Goal: Task Accomplishment & Management: Manage account settings

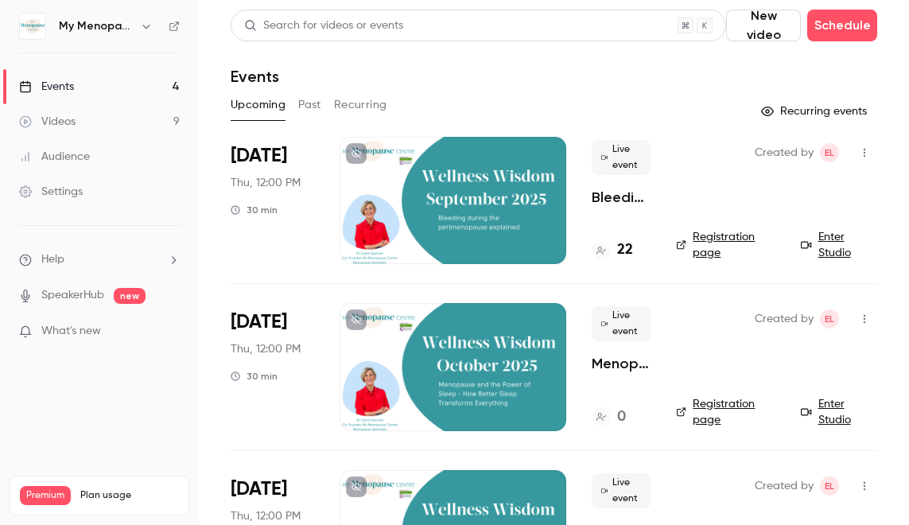
click at [441, 207] on div at bounding box center [453, 200] width 227 height 127
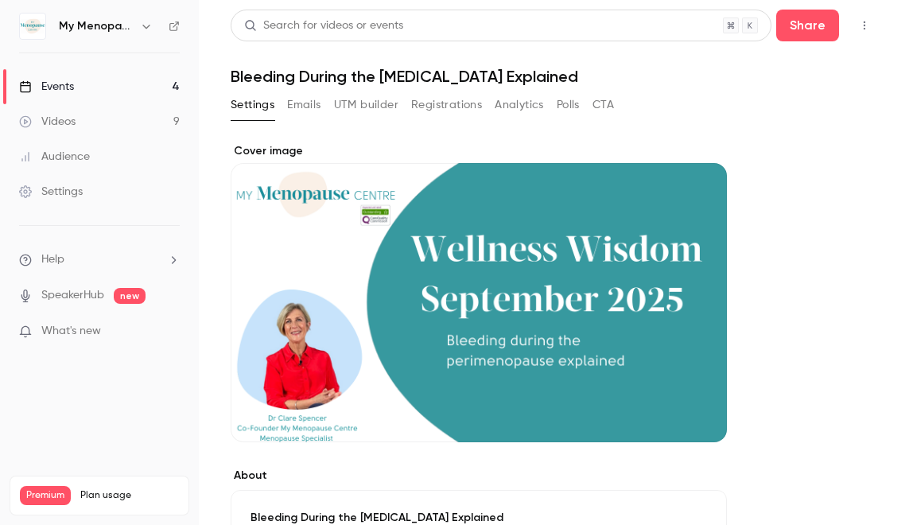
drag, startPoint x: 630, startPoint y: 361, endPoint x: 565, endPoint y: 361, distance: 65.2
click at [565, 361] on div "Cover image" at bounding box center [479, 292] width 496 height 299
click at [0, 0] on input "Cover image" at bounding box center [0, 0] width 0 height 0
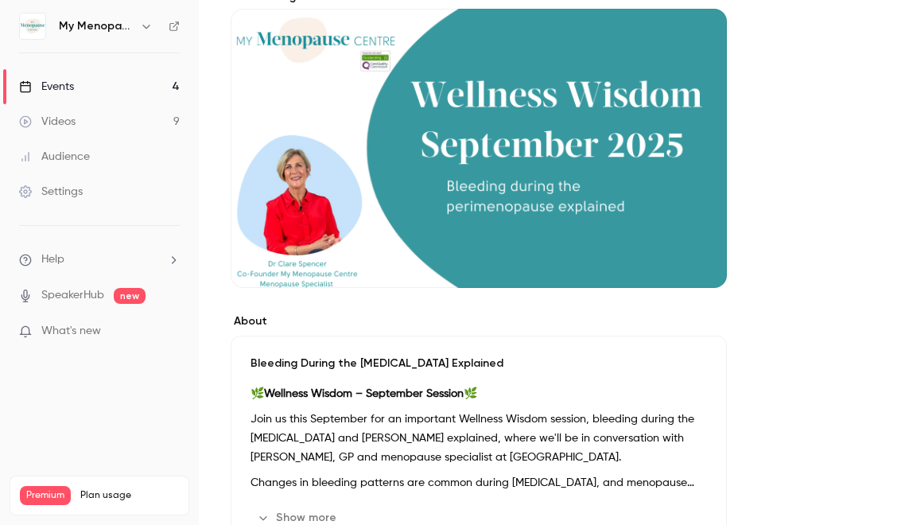
scroll to position [160, 0]
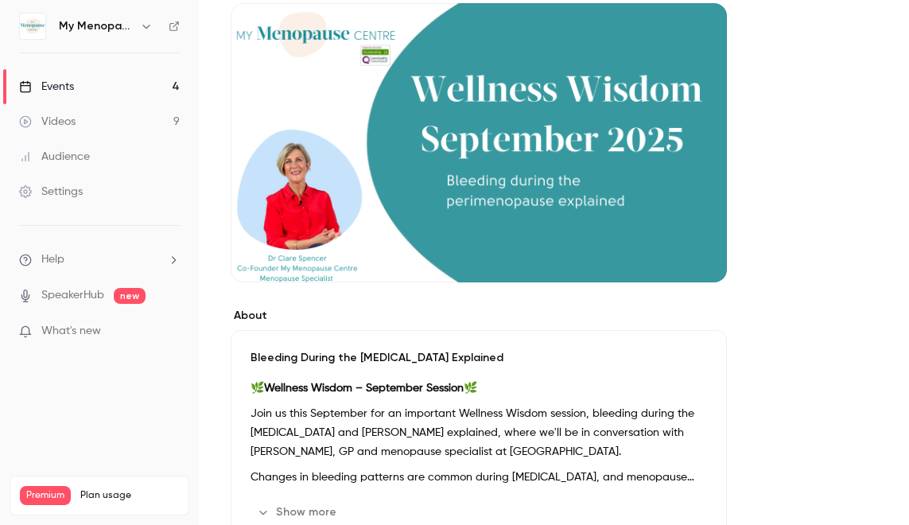
click at [487, 367] on div "Bleeding During the [MEDICAL_DATA] Explained 🌿 Wellness Wisdom – September Sess…" at bounding box center [479, 437] width 496 height 215
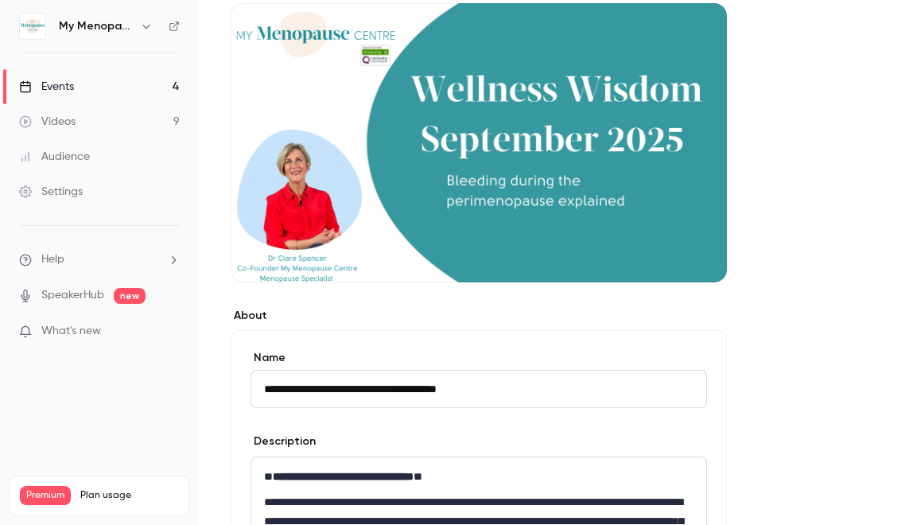
drag, startPoint x: 506, startPoint y: 388, endPoint x: 254, endPoint y: 389, distance: 252.1
click at [254, 389] on input "**********" at bounding box center [478, 389] width 456 height 38
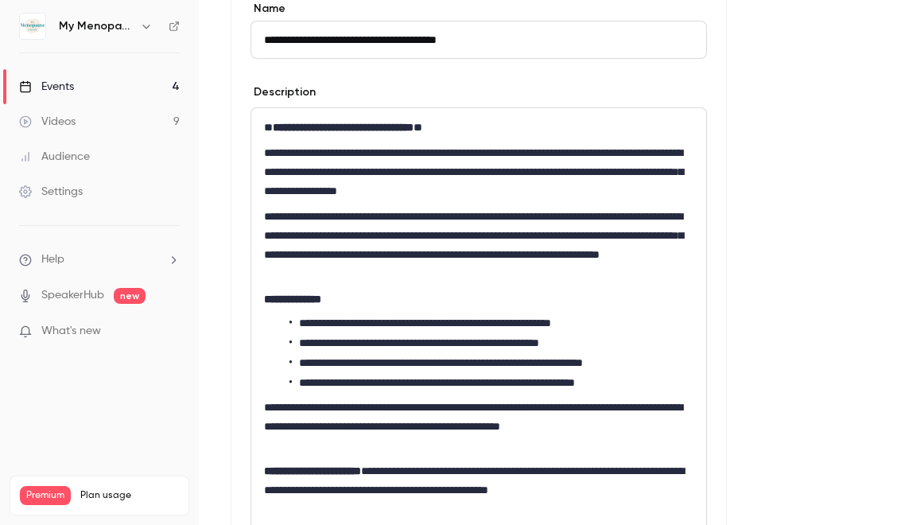
scroll to position [510, 0]
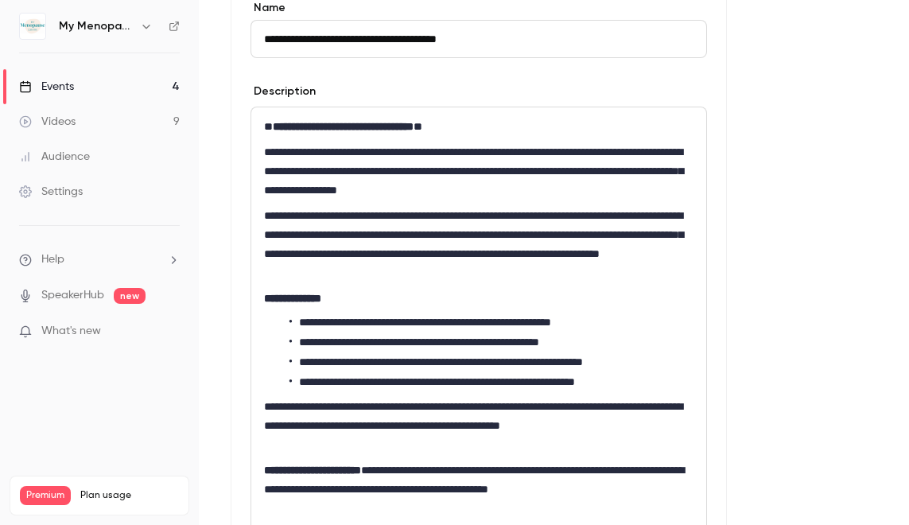
click at [506, 36] on input "**********" at bounding box center [478, 39] width 456 height 38
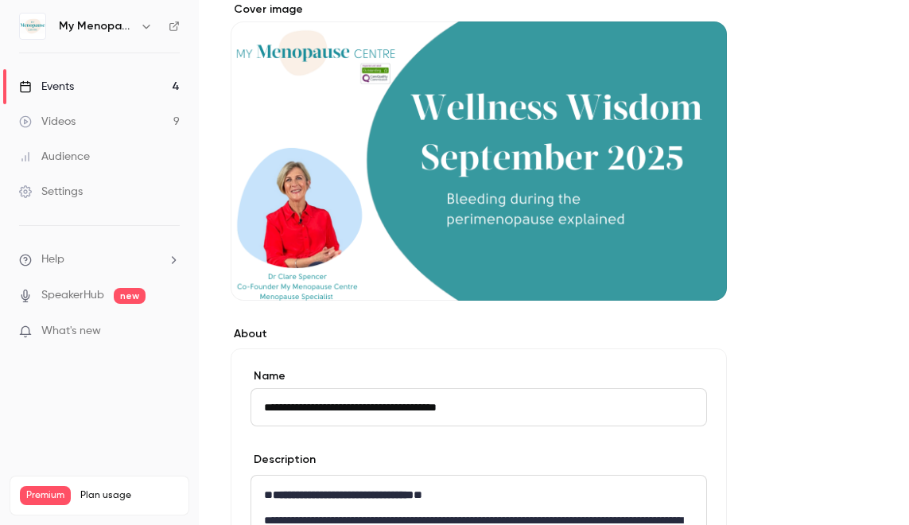
scroll to position [0, 0]
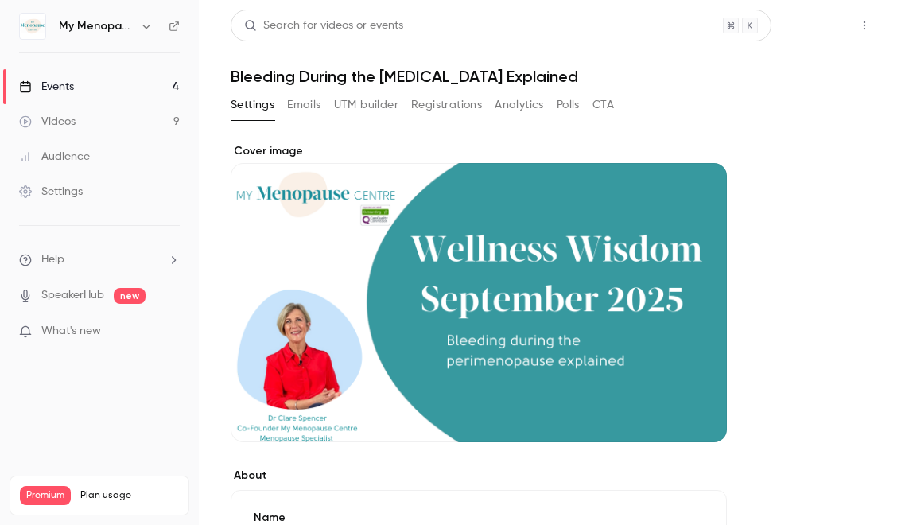
click at [807, 31] on button "Share" at bounding box center [807, 26] width 63 height 32
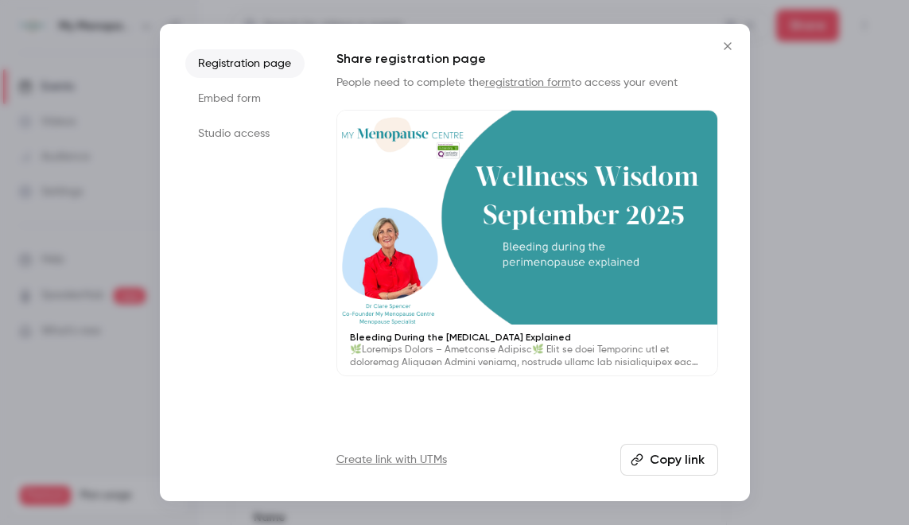
click at [281, 59] on li "Registration page" at bounding box center [244, 63] width 119 height 29
click at [663, 460] on button "Copy link" at bounding box center [669, 460] width 98 height 32
click at [728, 45] on icon "Close" at bounding box center [727, 45] width 7 height 7
click at [728, 45] on header "Search for videos or events Share Bleeding During the [MEDICAL_DATA] Explained" at bounding box center [554, 48] width 646 height 76
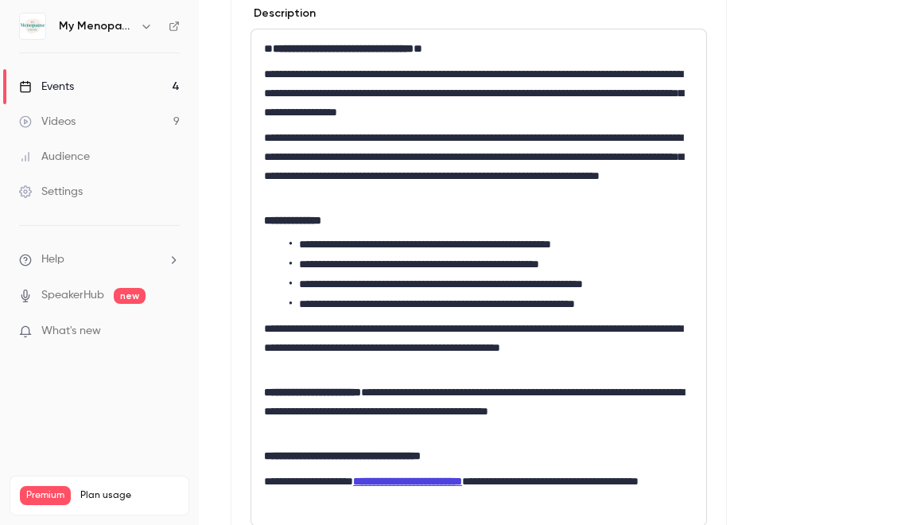
scroll to position [588, 0]
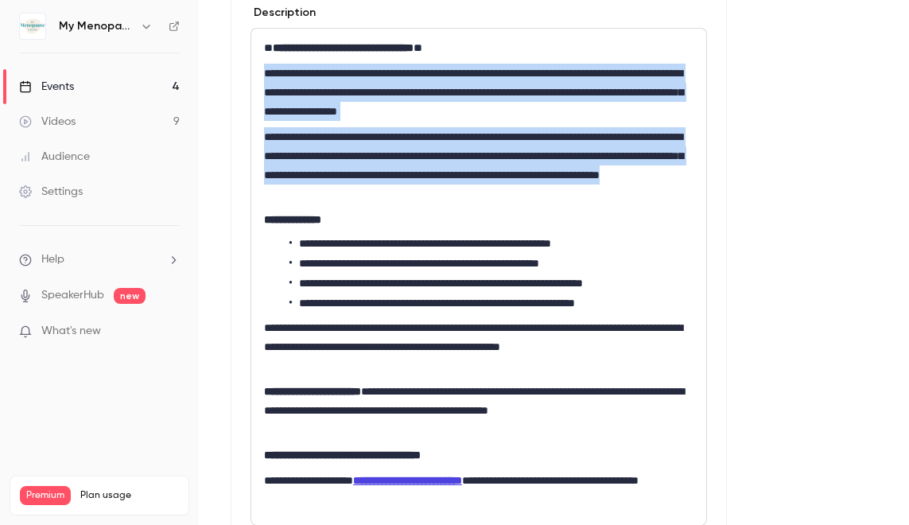
drag, startPoint x: 264, startPoint y: 73, endPoint x: 562, endPoint y: 200, distance: 324.2
click at [562, 200] on div "**********" at bounding box center [478, 277] width 455 height 496
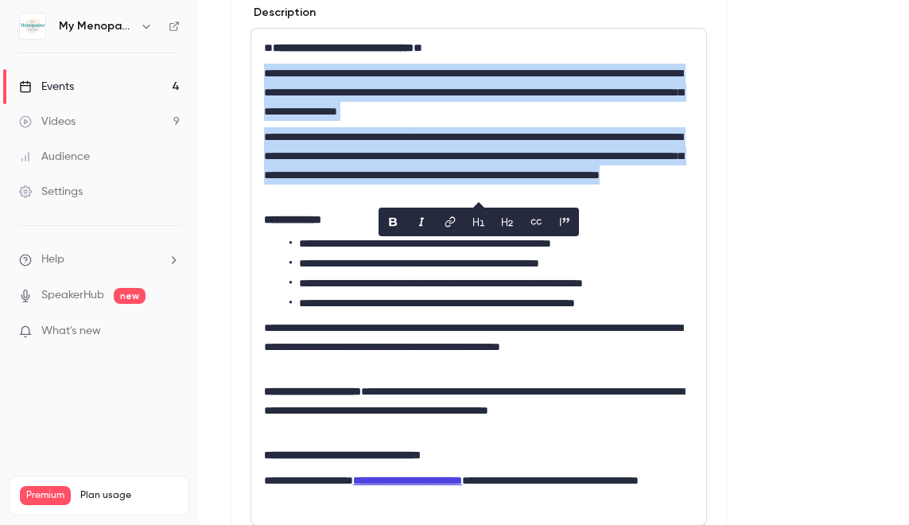
copy div "**********"
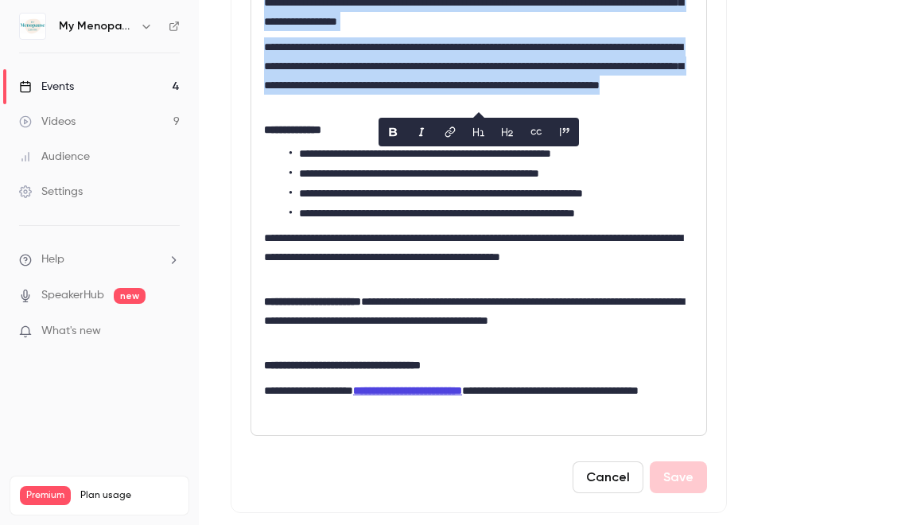
scroll to position [679, 0]
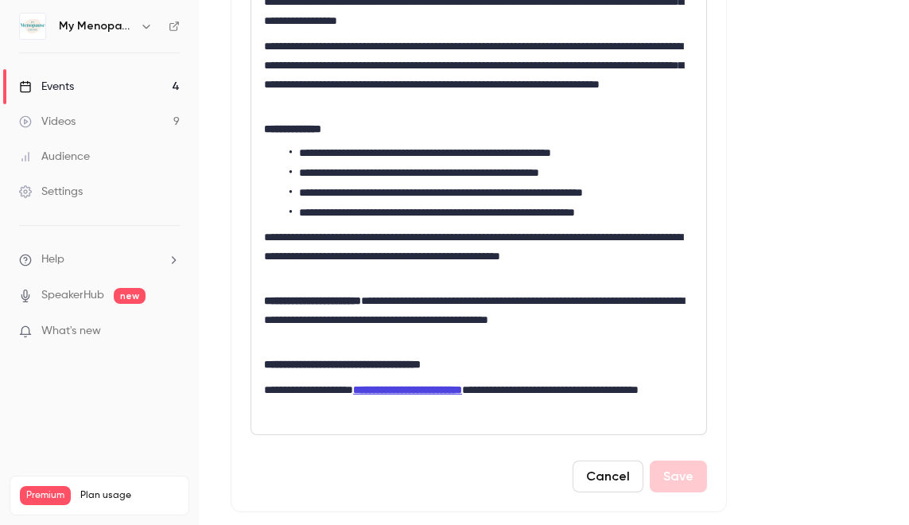
click at [385, 341] on p "**********" at bounding box center [478, 319] width 429 height 57
click at [342, 342] on p "**********" at bounding box center [478, 319] width 429 height 57
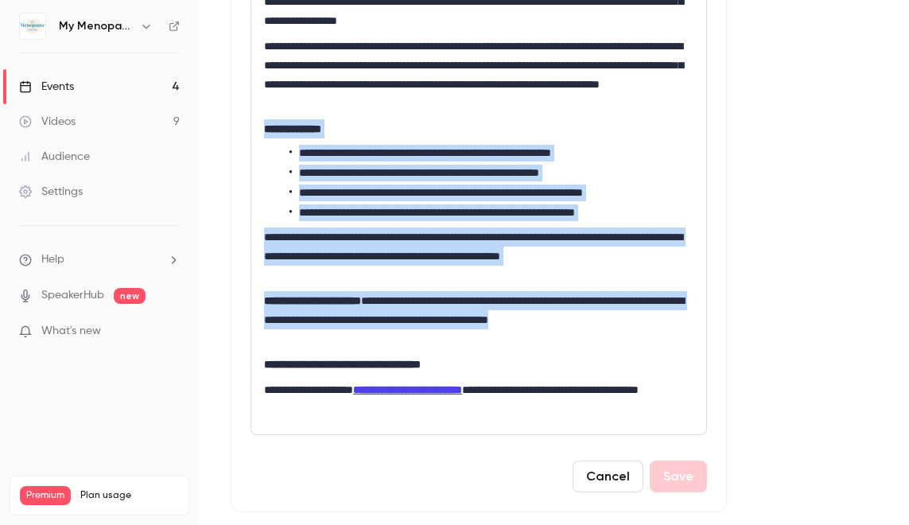
drag, startPoint x: 342, startPoint y: 342, endPoint x: 243, endPoint y: 122, distance: 240.9
click at [243, 122] on div "**********" at bounding box center [479, 161] width 496 height 701
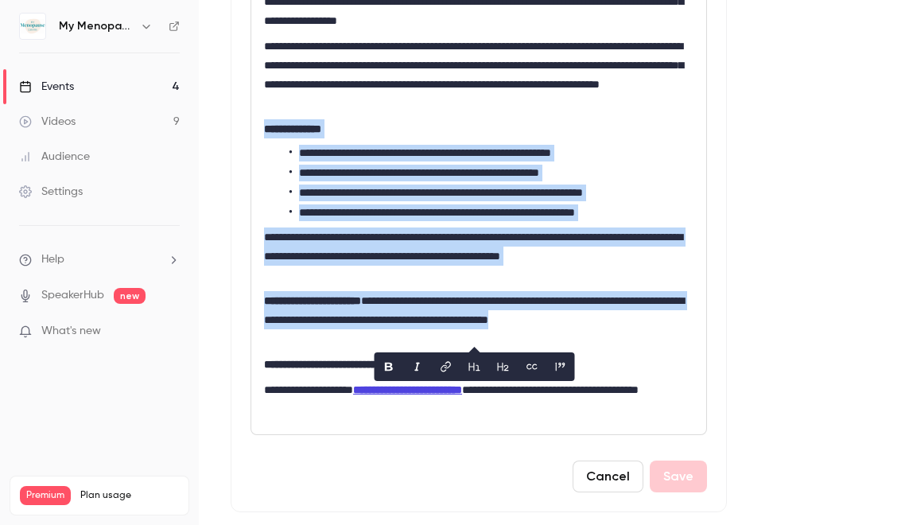
copy div "**********"
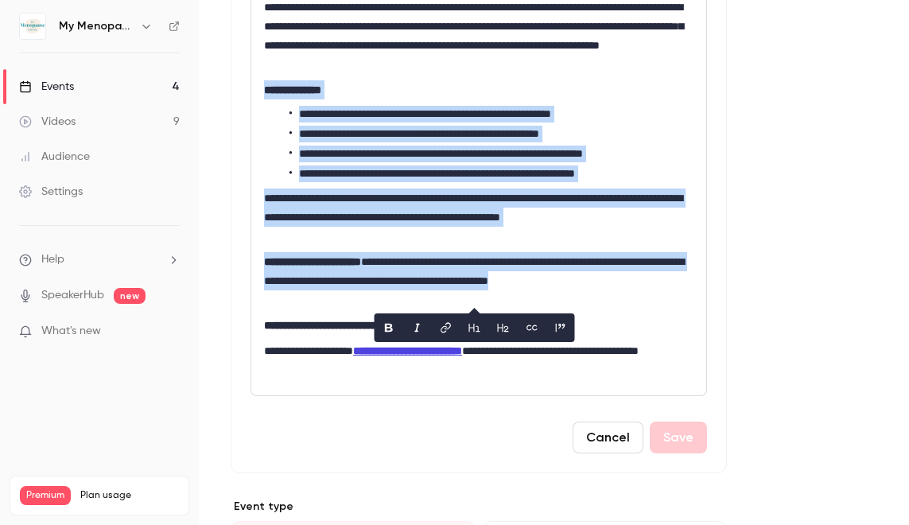
scroll to position [710, 0]
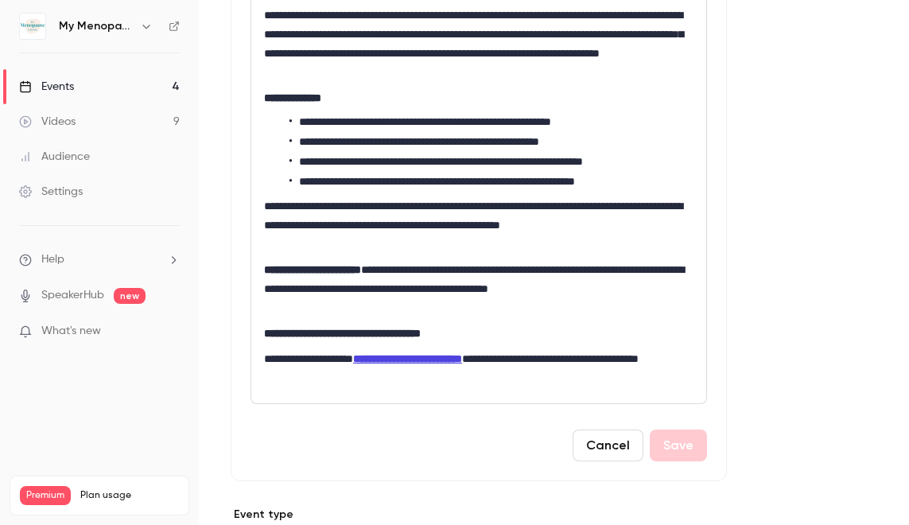
click at [659, 208] on p "**********" at bounding box center [478, 224] width 429 height 57
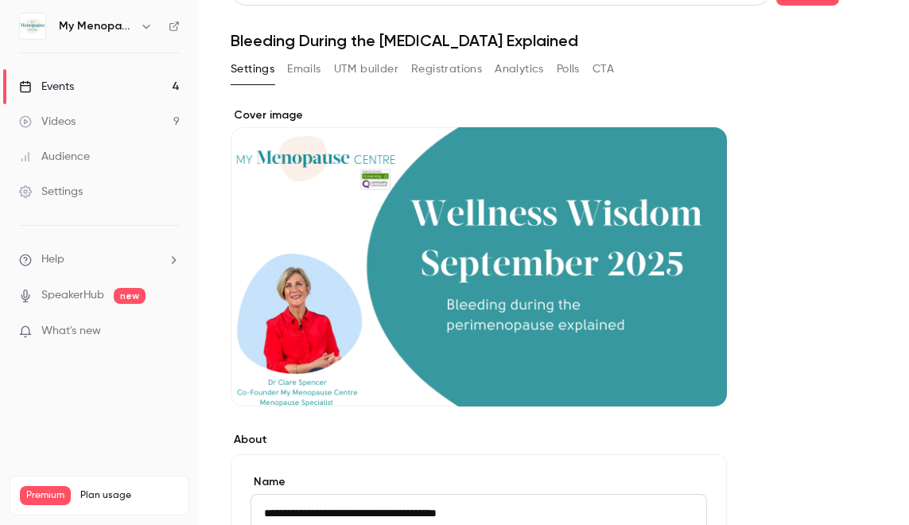
scroll to position [0, 0]
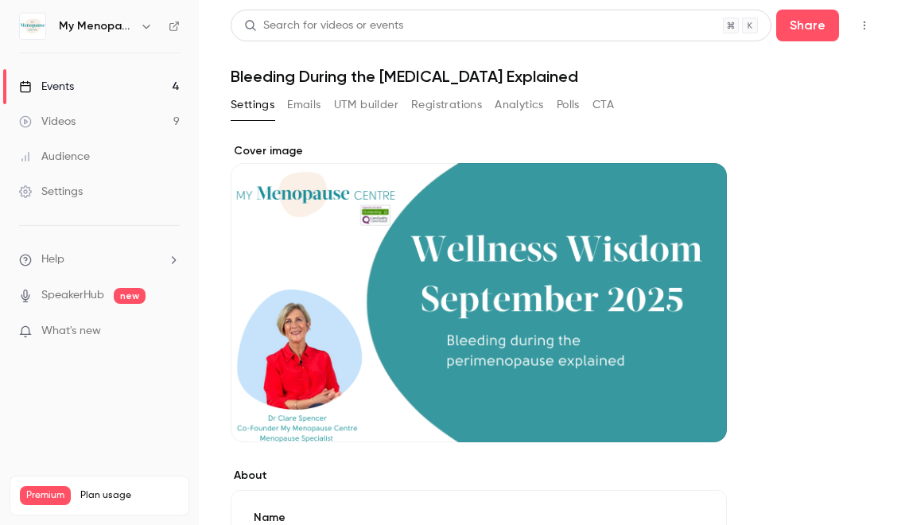
click at [56, 90] on div "Events" at bounding box center [46, 87] width 55 height 16
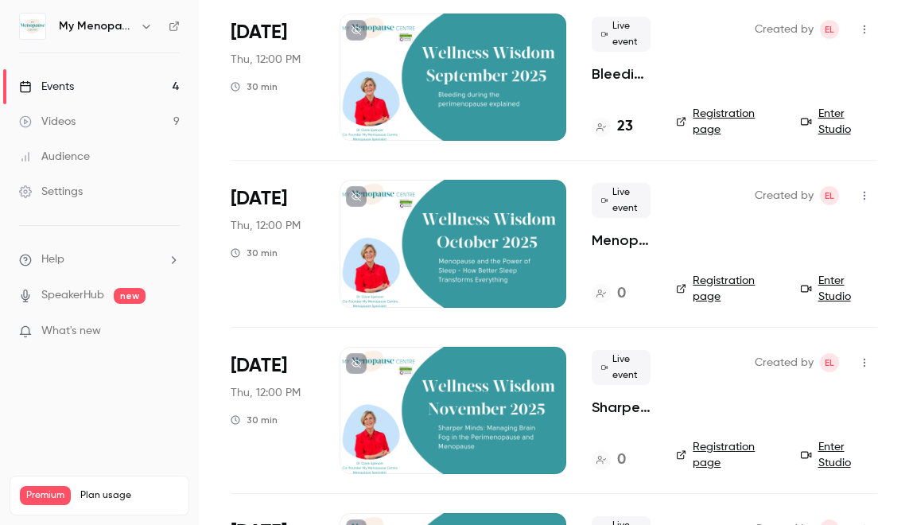
scroll to position [133, 0]
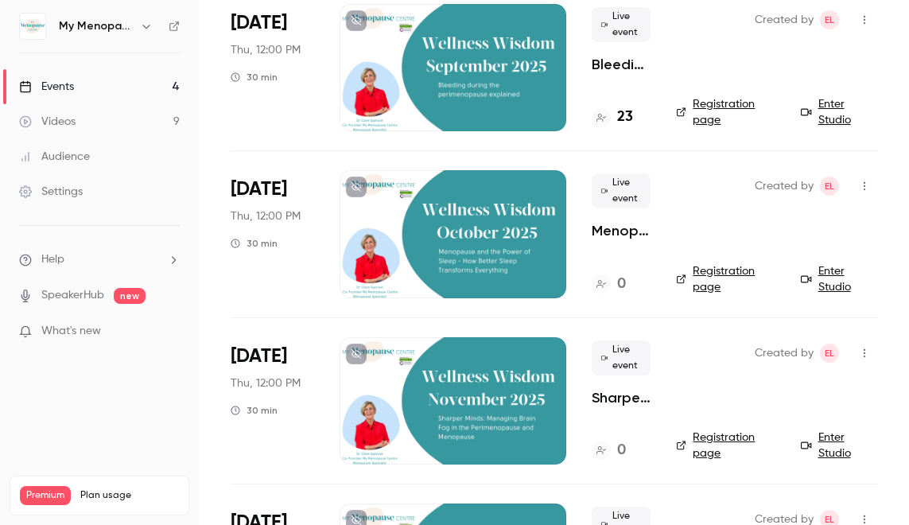
click at [476, 251] on div at bounding box center [453, 233] width 227 height 127
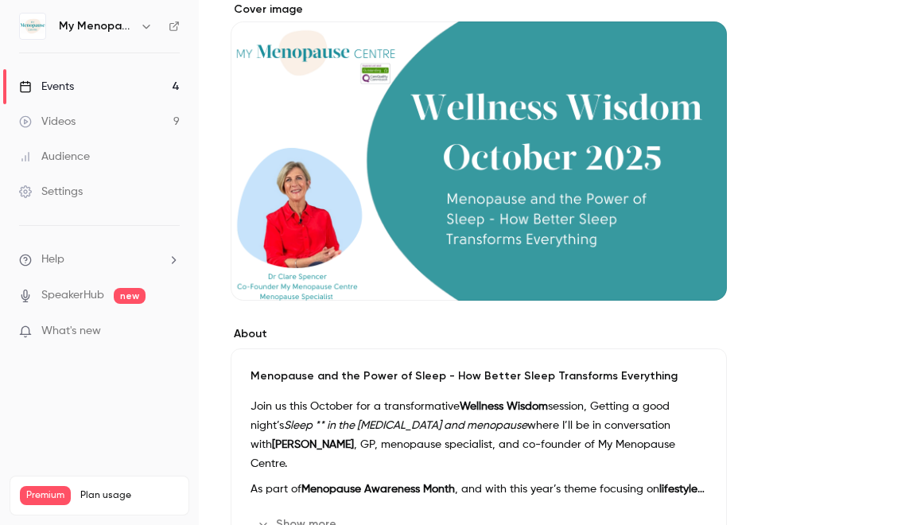
scroll to position [142, 0]
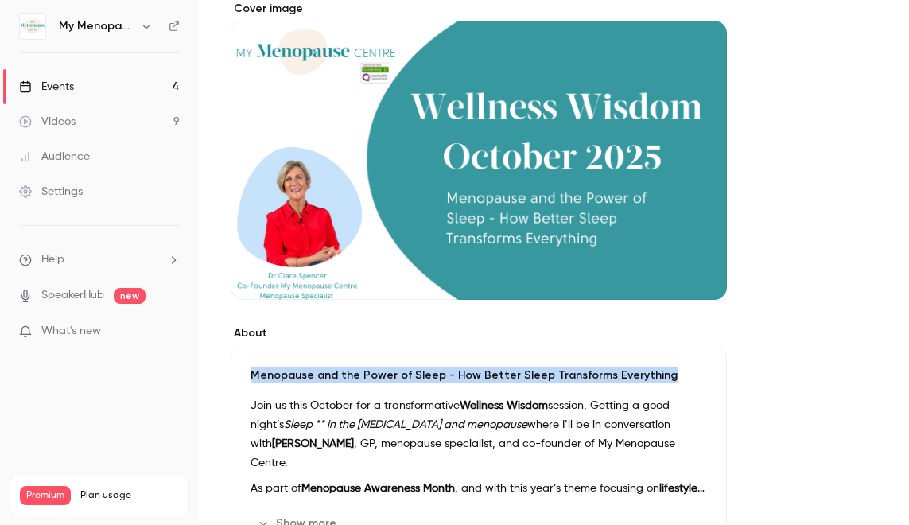
drag, startPoint x: 658, startPoint y: 374, endPoint x: 243, endPoint y: 379, distance: 415.1
click at [243, 379] on div "Menopause and the Power of Sleep - How Better Sleep Transforms Everything Join …" at bounding box center [479, 451] width 496 height 208
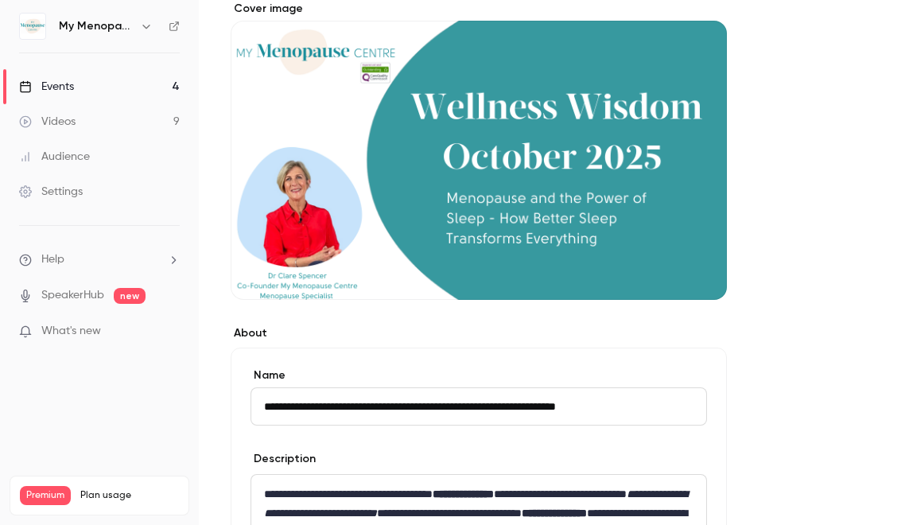
drag, startPoint x: 667, startPoint y: 409, endPoint x: 238, endPoint y: 395, distance: 429.6
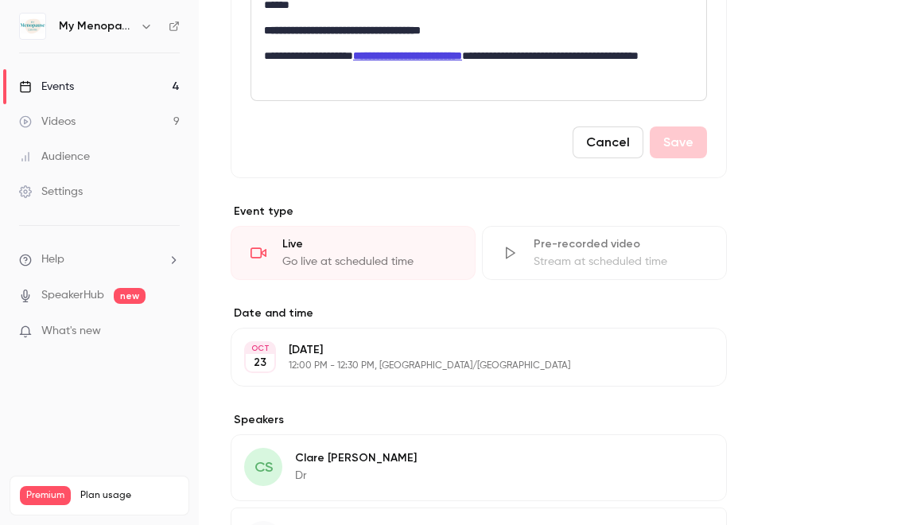
scroll to position [1008, 0]
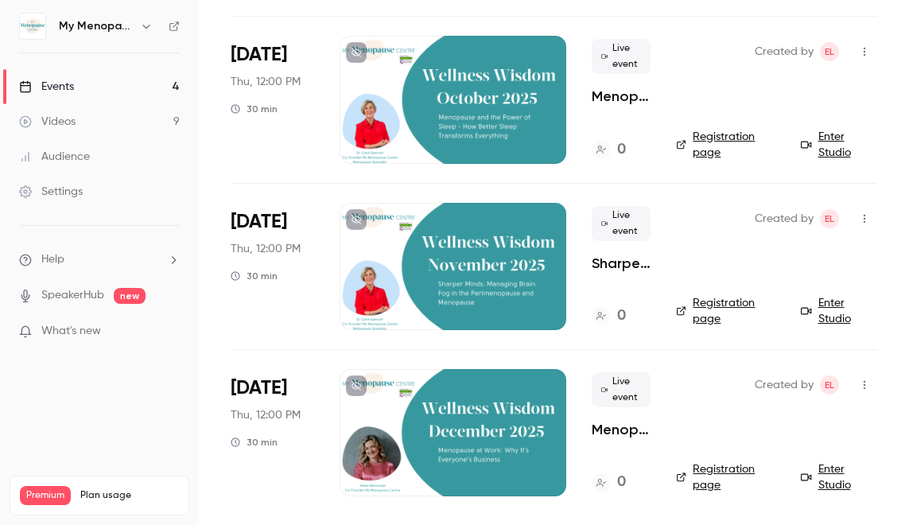
scroll to position [267, 0]
click at [484, 268] on div at bounding box center [453, 266] width 227 height 127
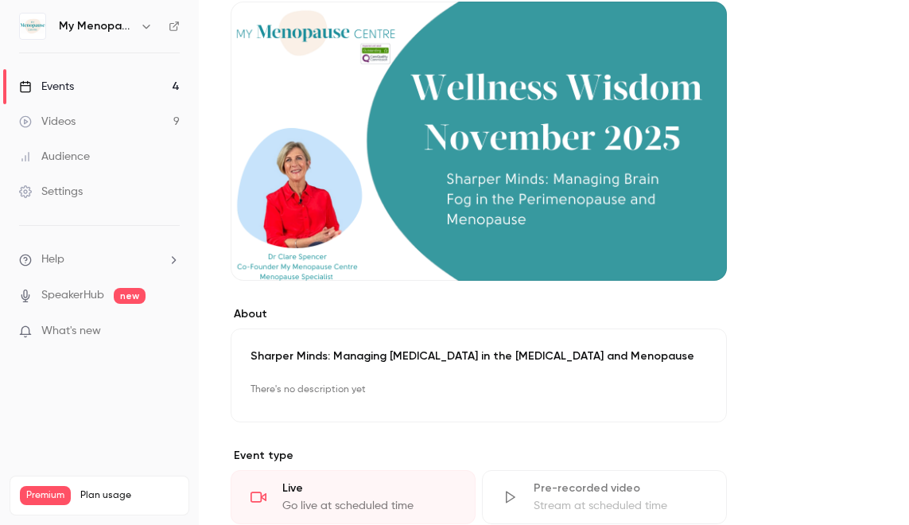
scroll to position [163, 0]
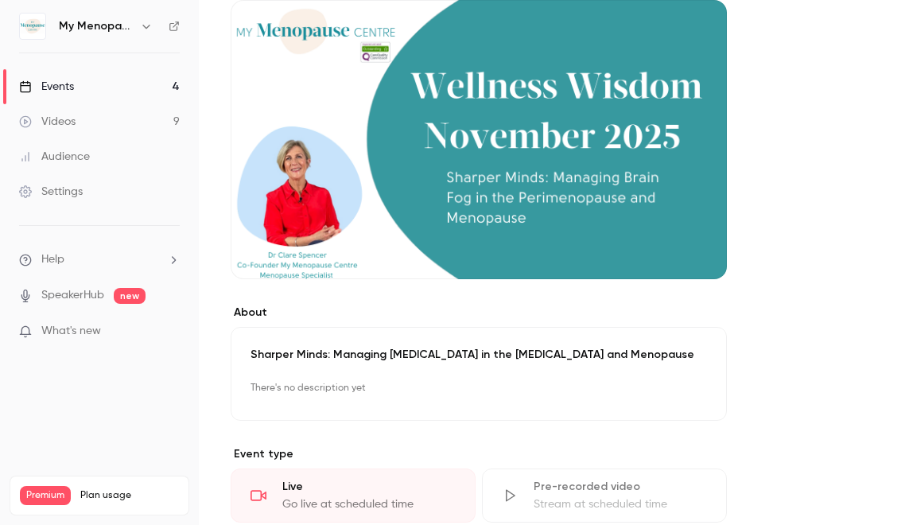
click at [581, 352] on p "Sharper Minds: Managing [MEDICAL_DATA] in the [MEDICAL_DATA] and Menopause" at bounding box center [478, 355] width 456 height 16
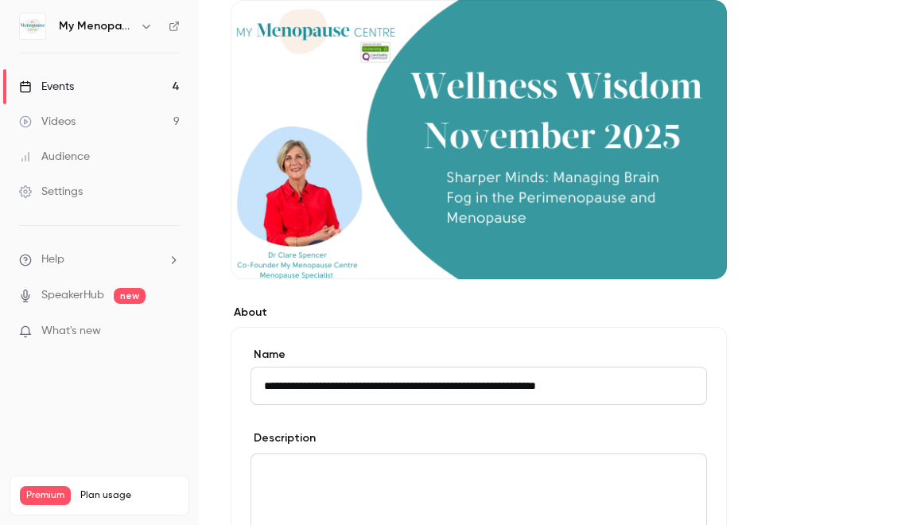
drag, startPoint x: 650, startPoint y: 385, endPoint x: 243, endPoint y: 380, distance: 407.1
click at [243, 380] on div "**********" at bounding box center [479, 499] width 496 height 345
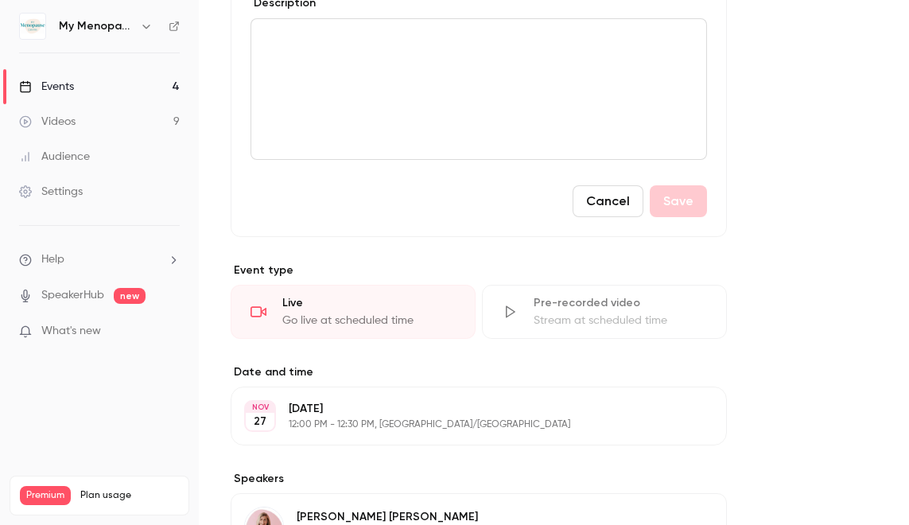
scroll to position [594, 0]
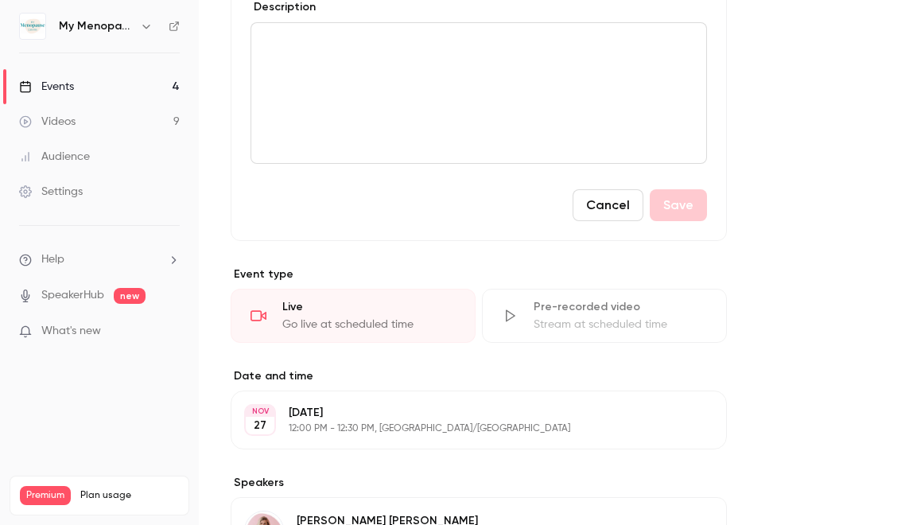
click at [62, 83] on div "Events" at bounding box center [46, 87] width 55 height 16
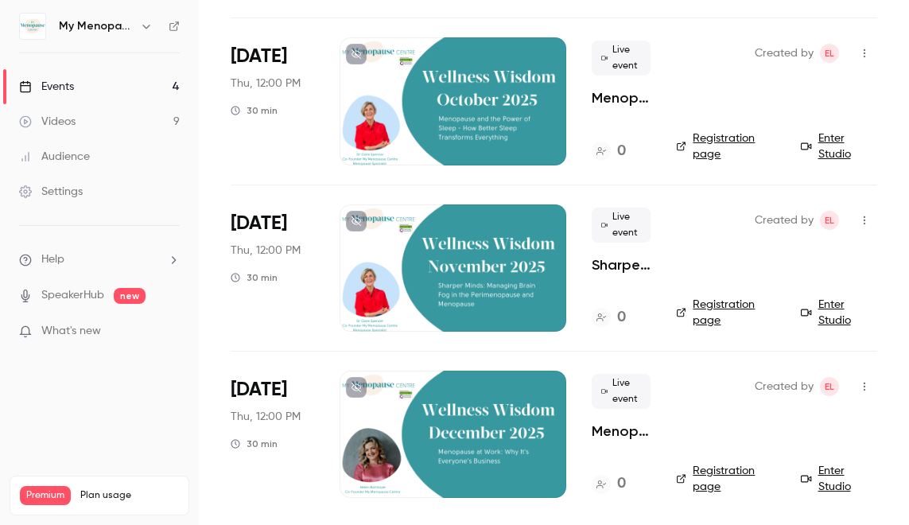
scroll to position [267, 0]
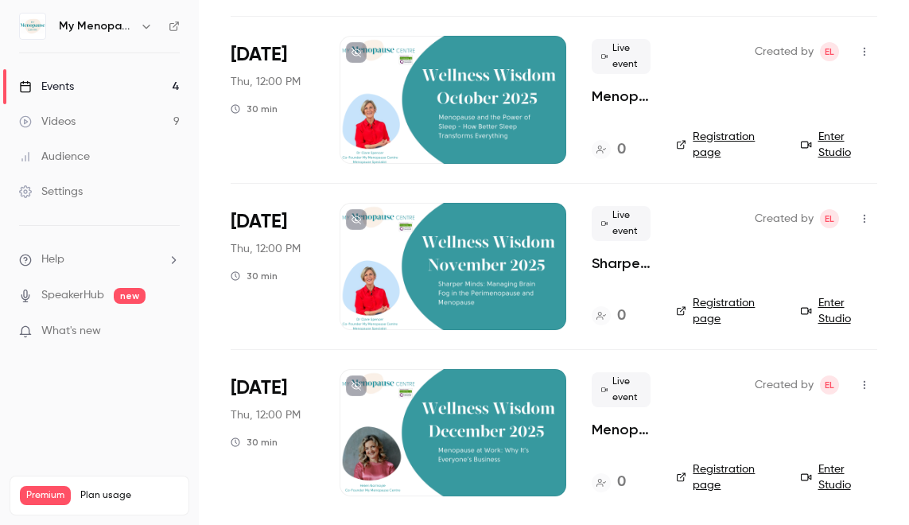
click at [442, 431] on div at bounding box center [453, 432] width 227 height 127
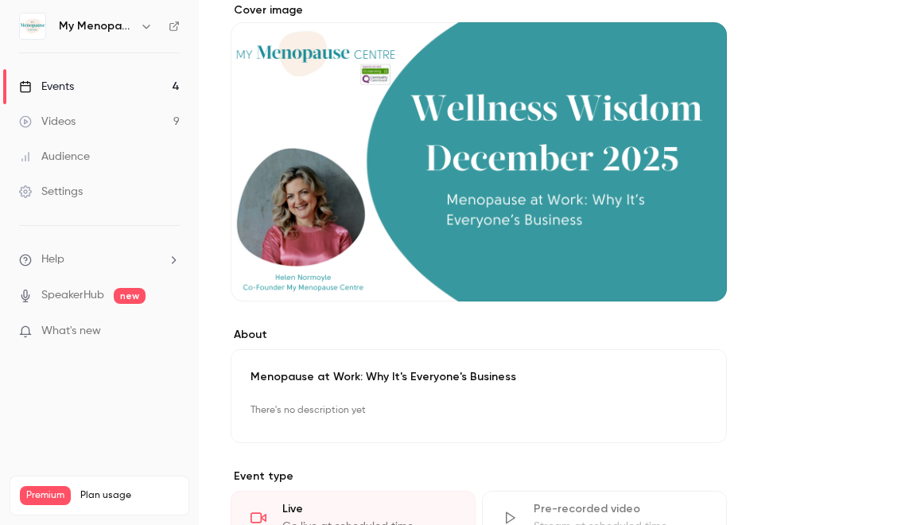
scroll to position [146, 0]
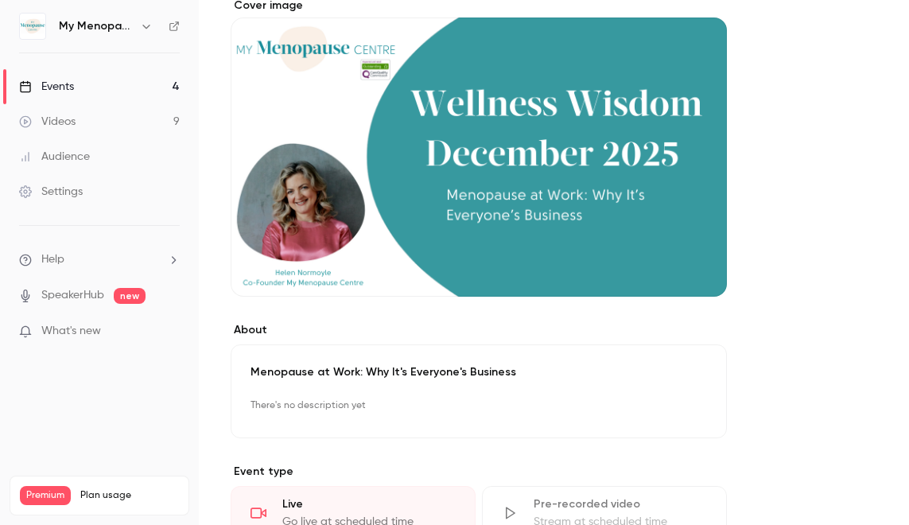
click at [510, 372] on p "Menopause at Work: Why It's Everyone's Business" at bounding box center [478, 372] width 456 height 16
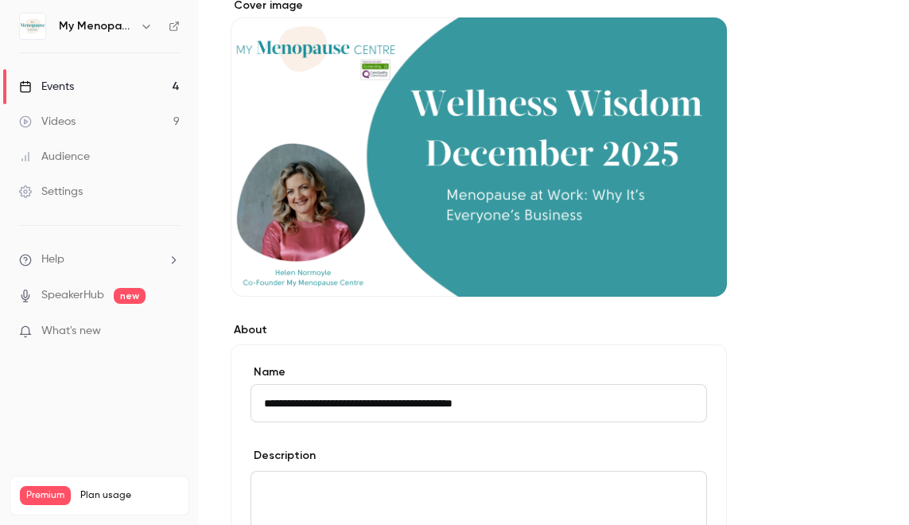
drag, startPoint x: 524, startPoint y: 406, endPoint x: 259, endPoint y: 398, distance: 264.9
click at [259, 398] on input "**********" at bounding box center [478, 403] width 456 height 38
click at [378, 489] on p "editor" at bounding box center [478, 490] width 429 height 19
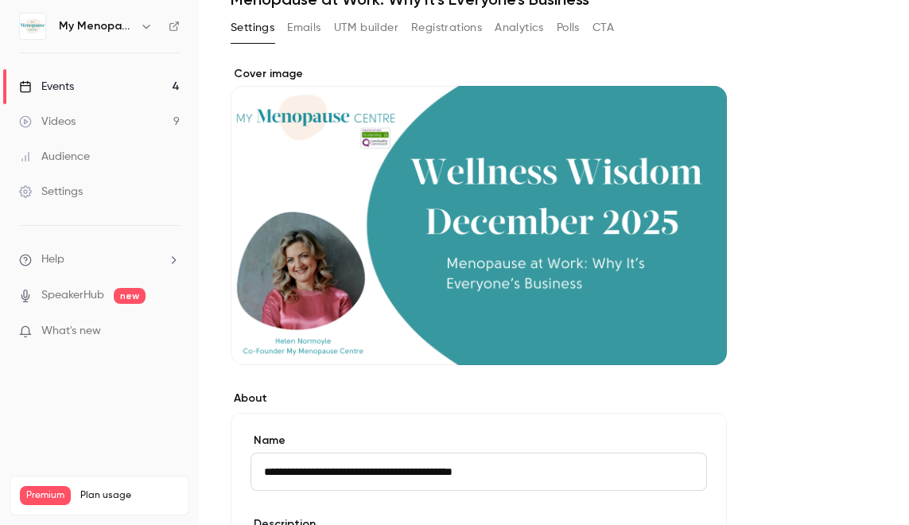
scroll to position [48, 0]
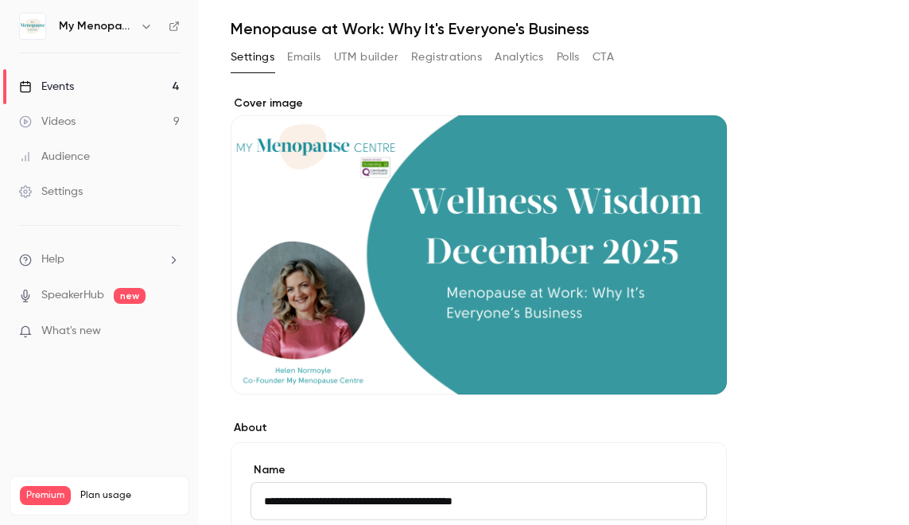
click at [68, 91] on div "Events" at bounding box center [46, 87] width 55 height 16
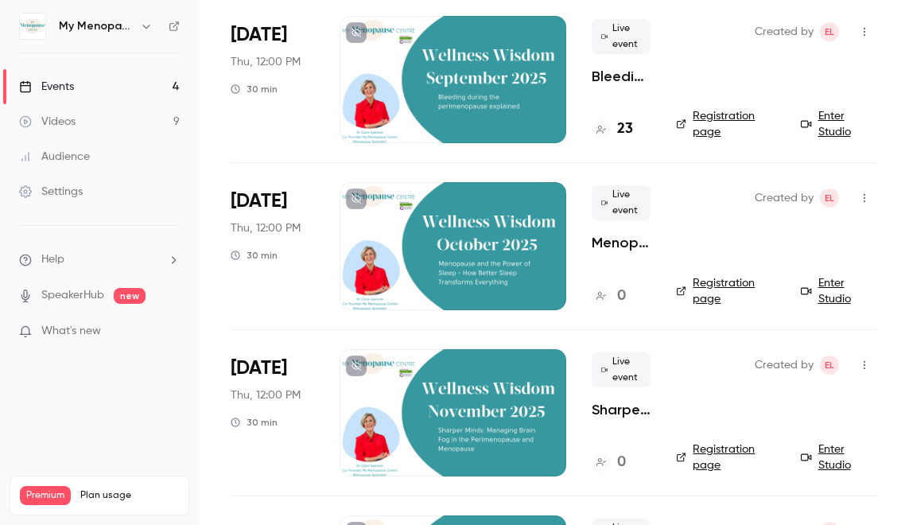
scroll to position [138, 0]
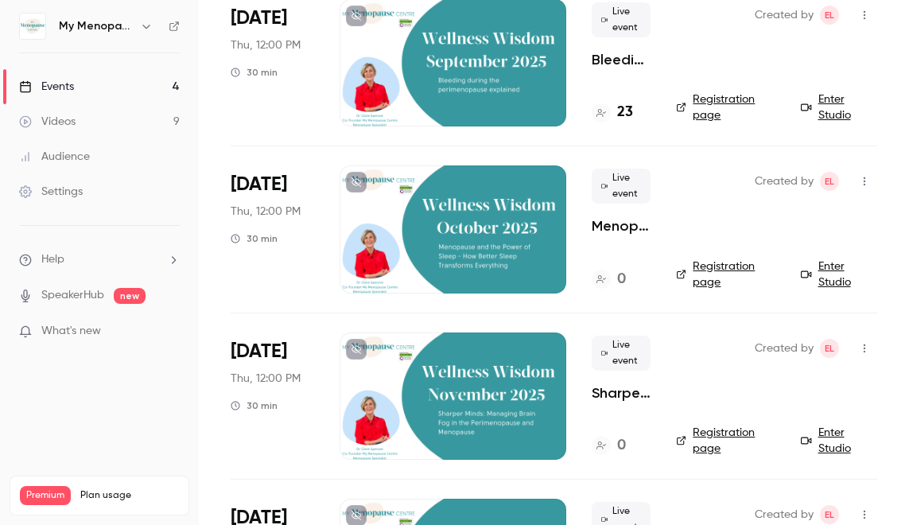
click at [475, 236] on div at bounding box center [453, 228] width 227 height 127
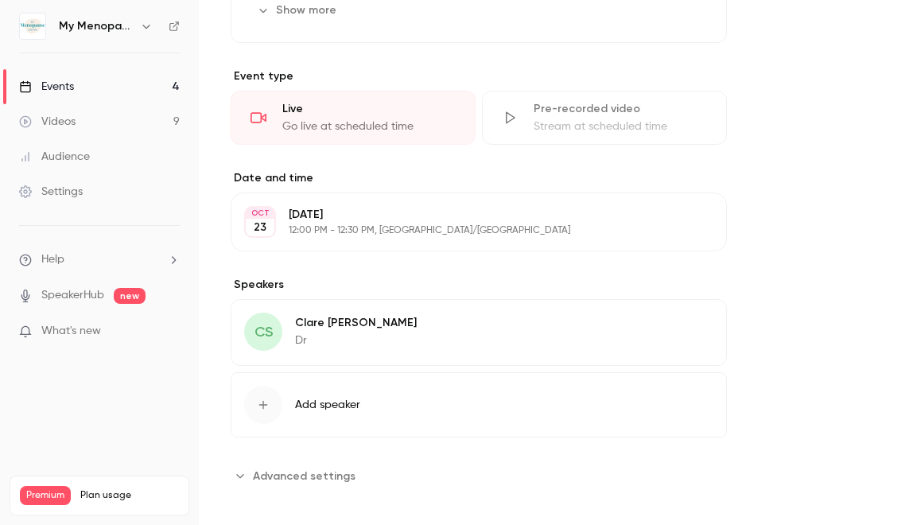
scroll to position [666, 0]
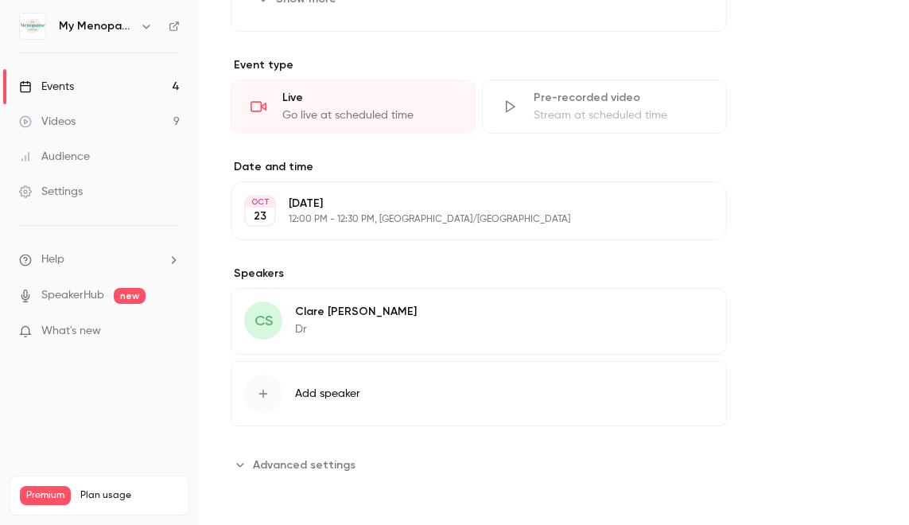
click at [417, 206] on p "[DATE]" at bounding box center [466, 204] width 354 height 16
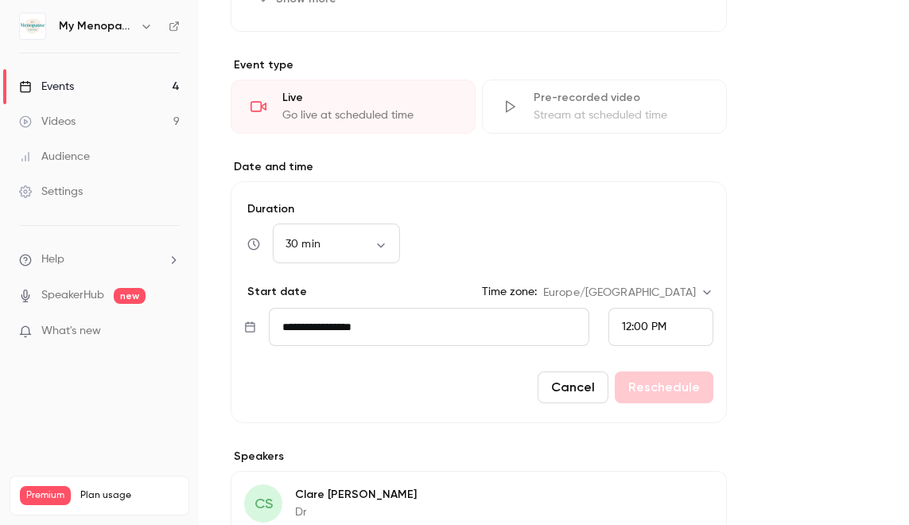
click at [402, 333] on input "**********" at bounding box center [429, 327] width 320 height 38
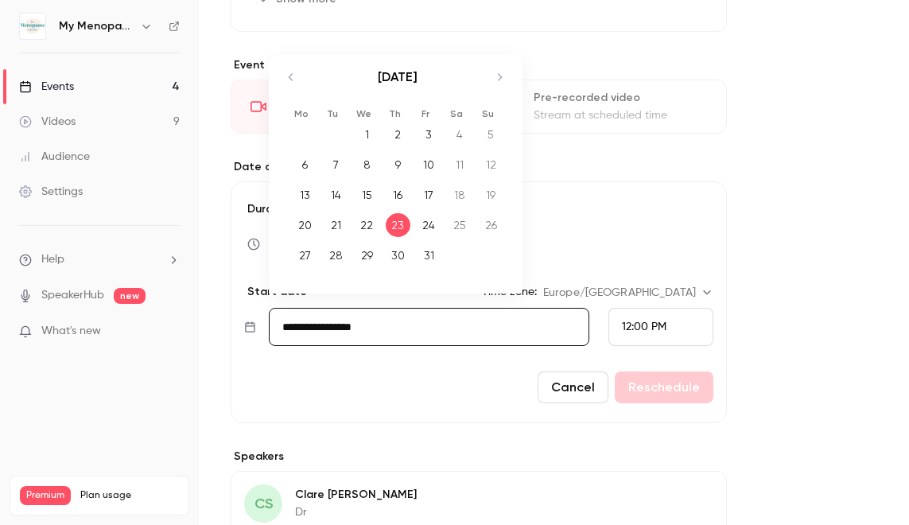
click at [394, 248] on div "30" at bounding box center [398, 255] width 25 height 24
type input "**********"
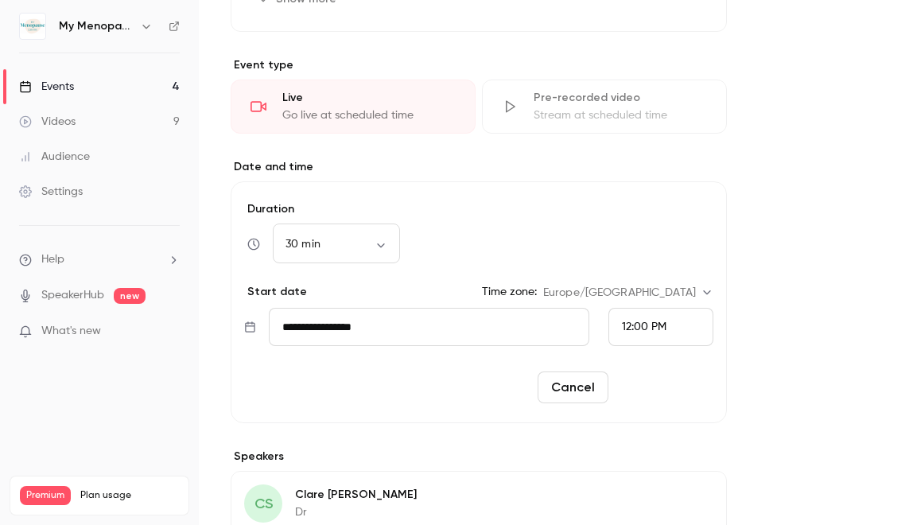
click at [663, 385] on button "Reschedule" at bounding box center [664, 387] width 99 height 32
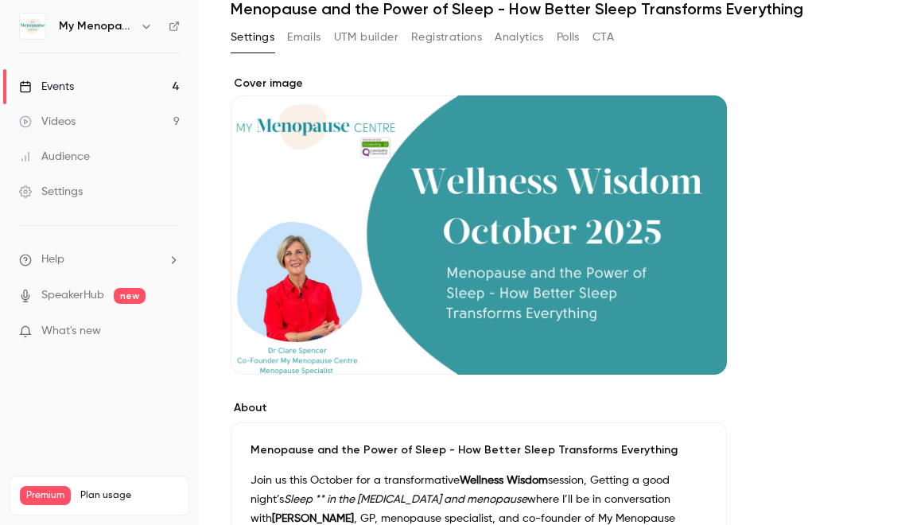
scroll to position [0, 0]
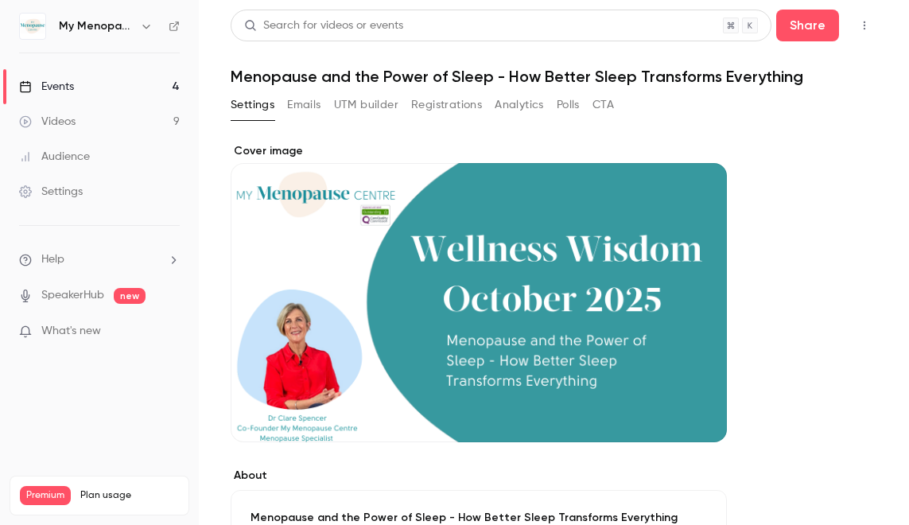
click at [29, 80] on icon at bounding box center [25, 86] width 13 height 13
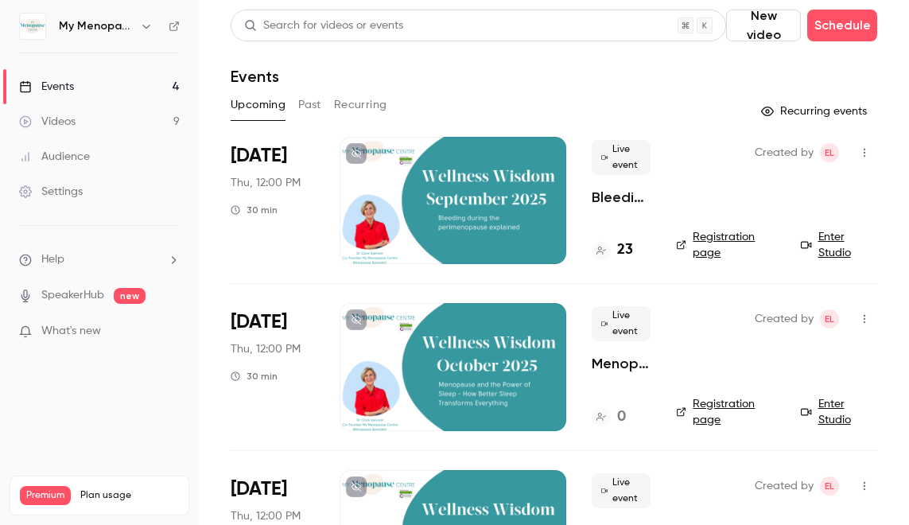
scroll to position [29, 0]
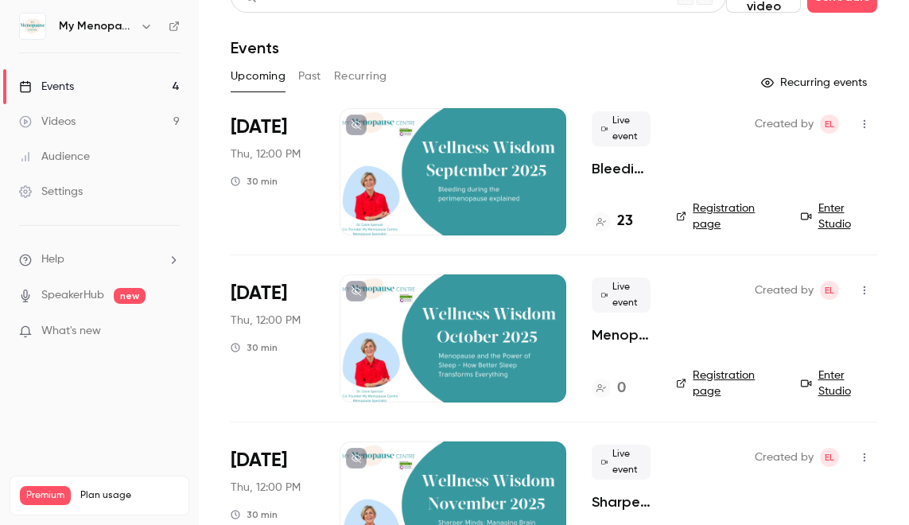
click at [311, 78] on button "Past" at bounding box center [309, 76] width 23 height 25
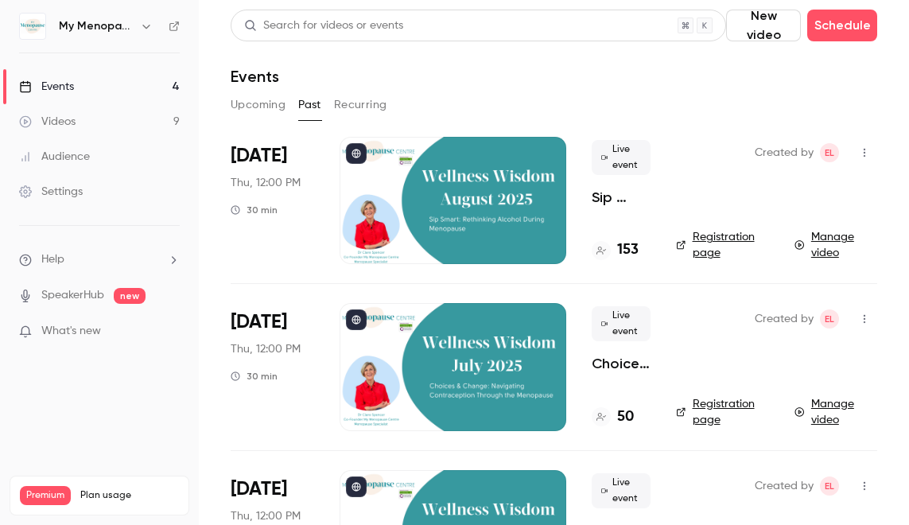
click at [474, 208] on div at bounding box center [453, 200] width 227 height 127
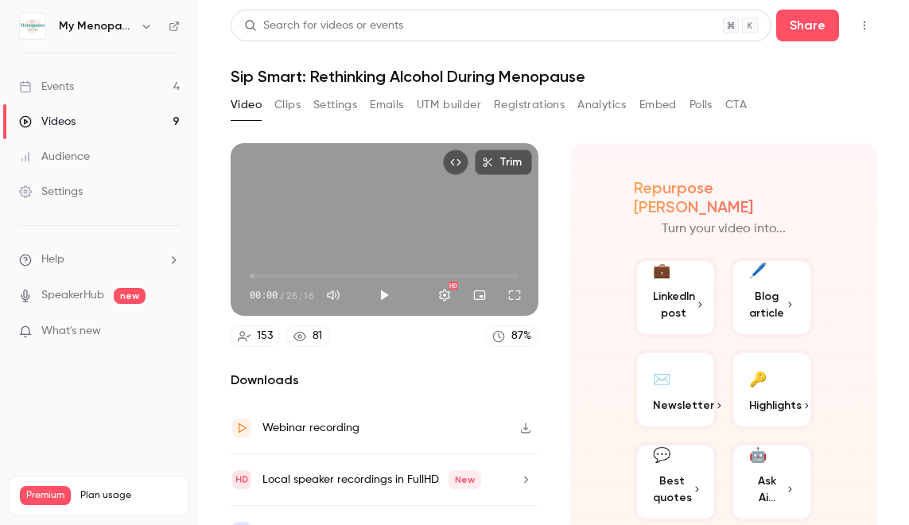
scroll to position [32, 0]
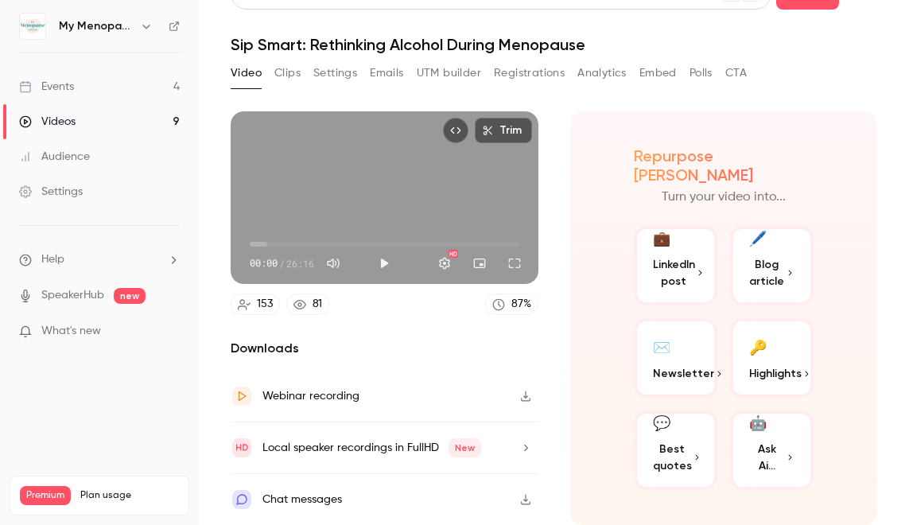
click at [675, 336] on button "✉️ Newsletter" at bounding box center [675, 358] width 83 height 80
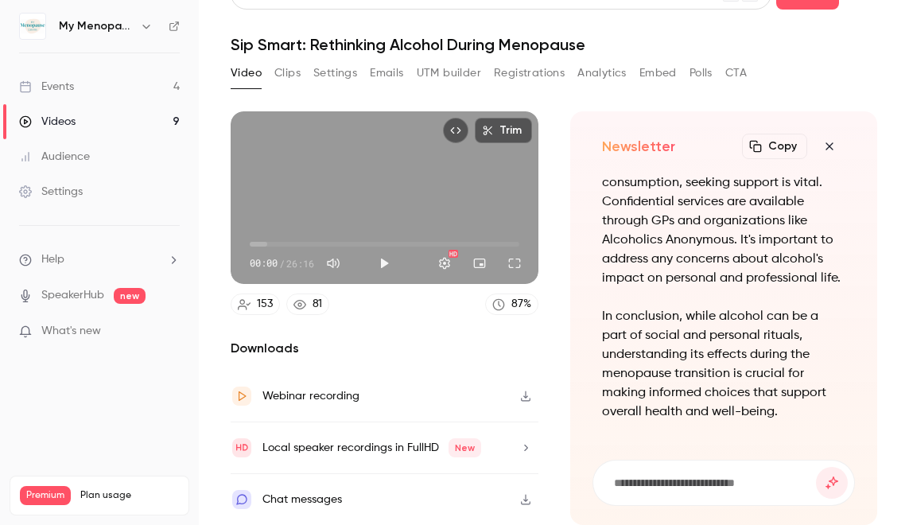
click at [778, 146] on button "Copy" at bounding box center [774, 146] width 65 height 25
click at [243, 68] on button "Video" at bounding box center [246, 72] width 31 height 25
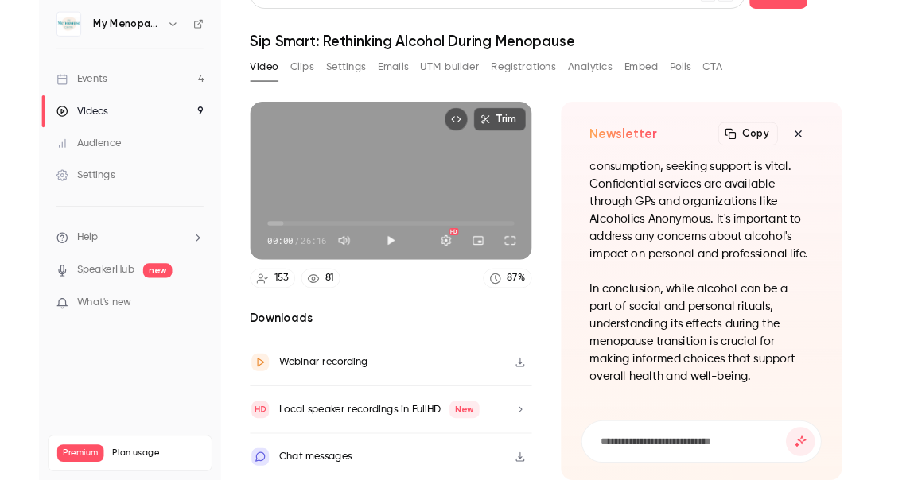
scroll to position [0, 0]
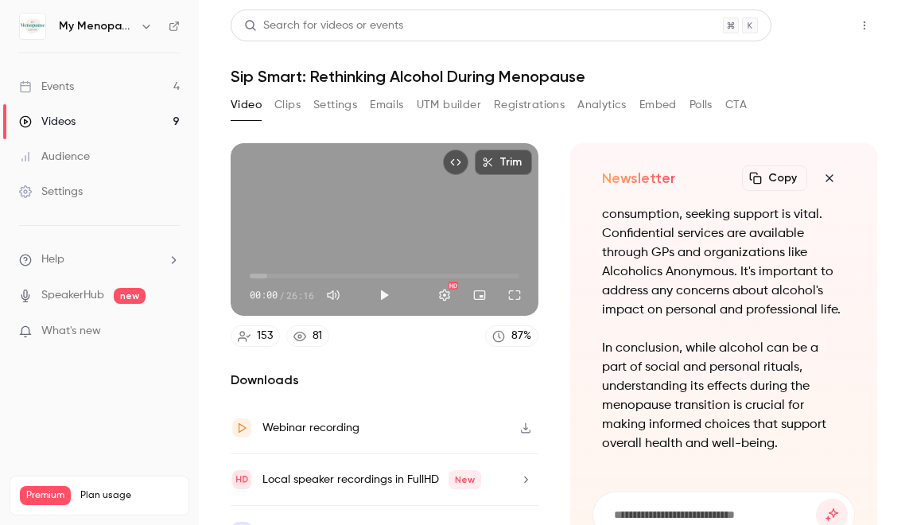
click at [803, 27] on button "Share" at bounding box center [807, 26] width 63 height 32
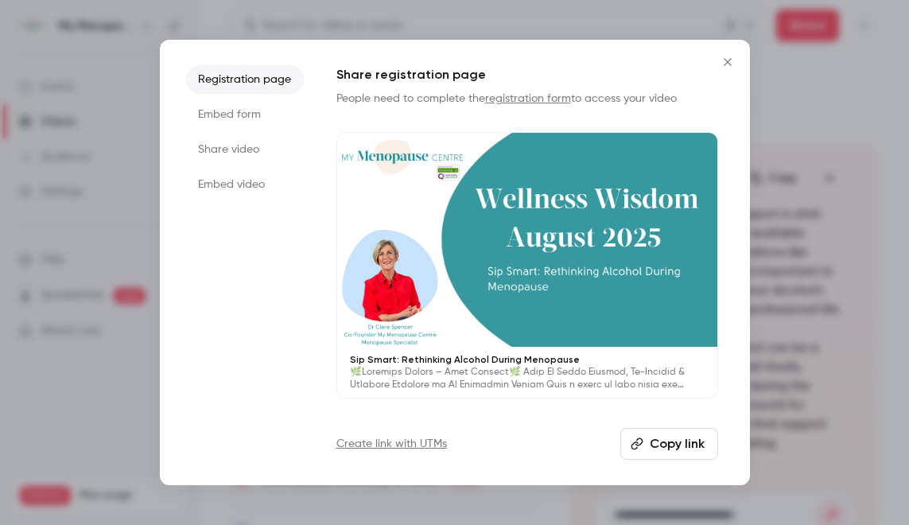
click at [223, 147] on li "Share video" at bounding box center [244, 149] width 119 height 29
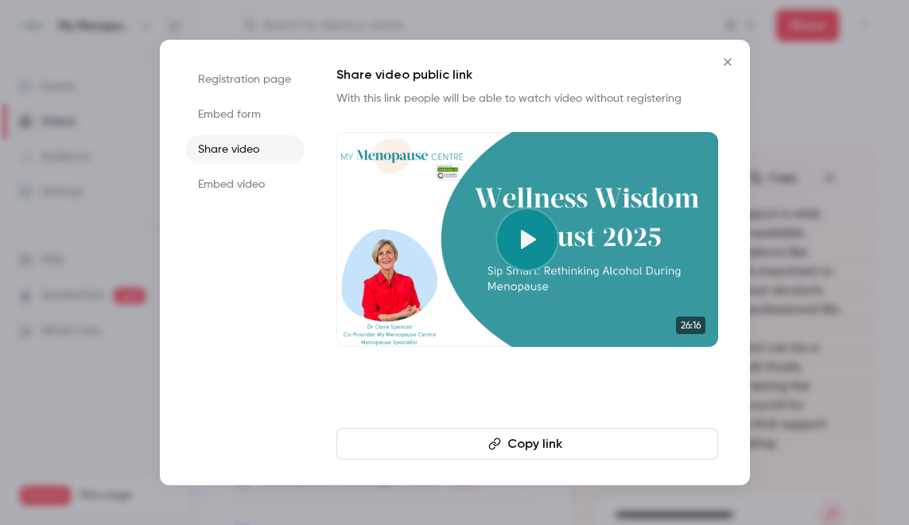
click at [526, 445] on button "Copy link" at bounding box center [527, 444] width 382 height 32
click at [725, 59] on icon "Close" at bounding box center [727, 62] width 19 height 13
click at [725, 59] on header "Search for videos or events Share Sip Smart: Rethinking Alcohol During Menopause" at bounding box center [554, 48] width 646 height 76
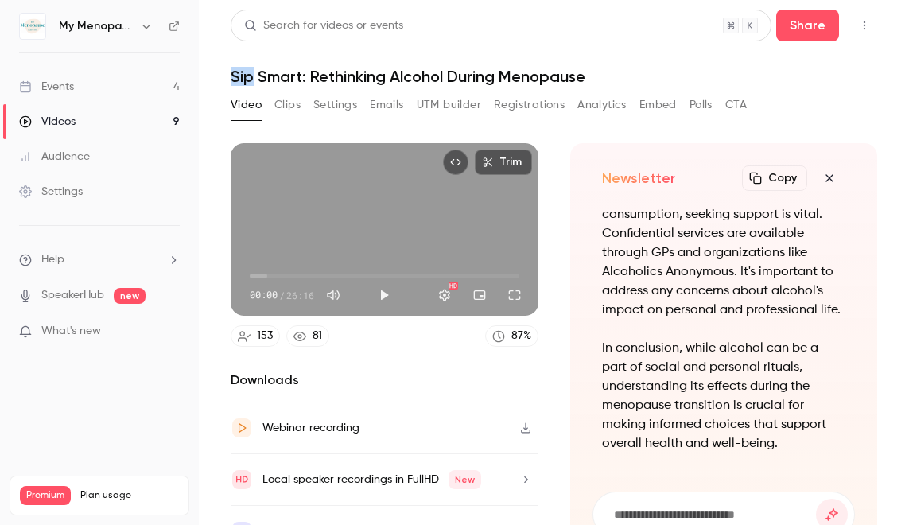
click at [60, 87] on div "Events" at bounding box center [46, 87] width 55 height 16
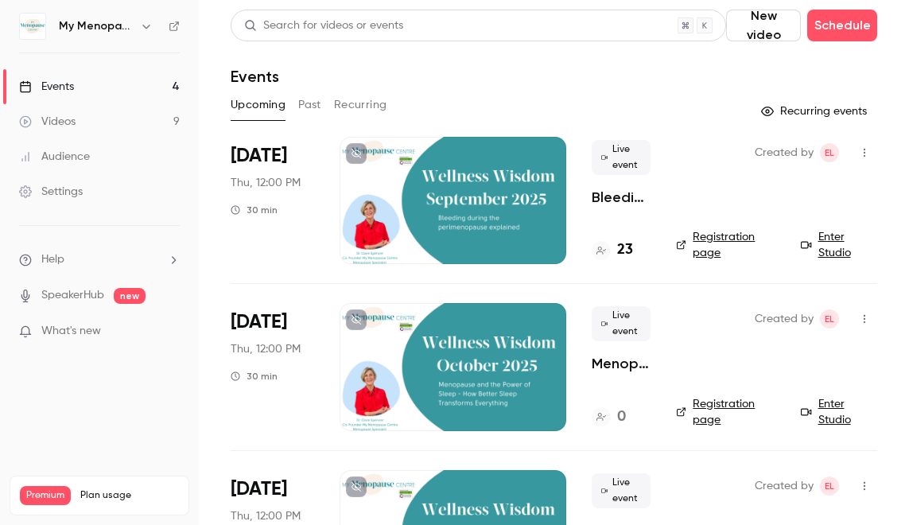
click at [484, 218] on div at bounding box center [453, 200] width 227 height 127
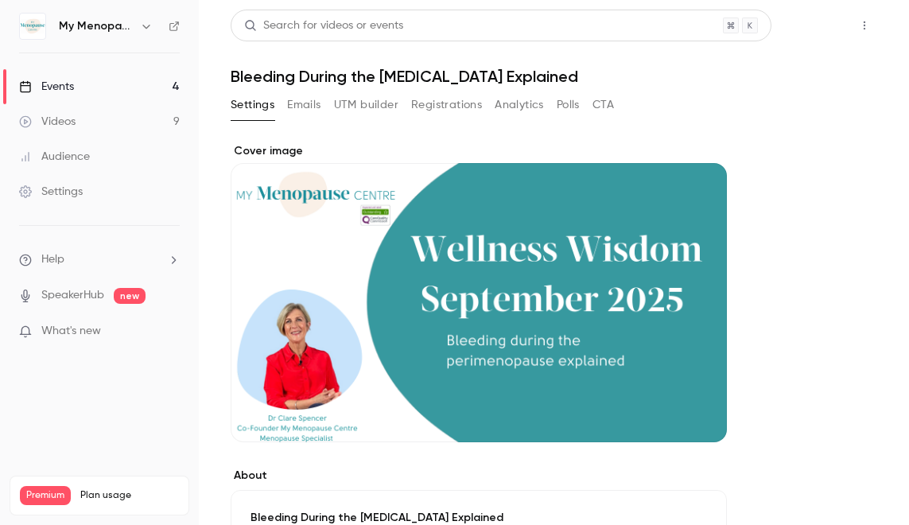
click at [807, 25] on button "Share" at bounding box center [807, 26] width 63 height 32
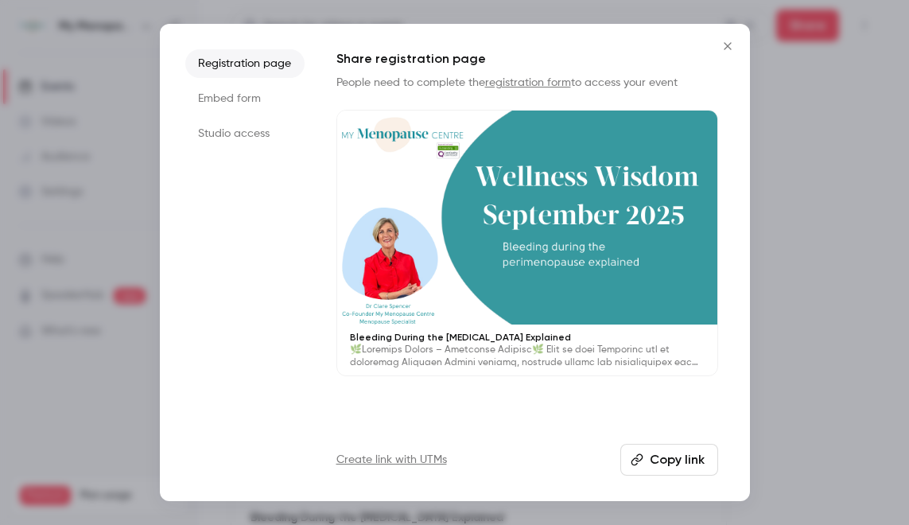
click at [665, 460] on button "Copy link" at bounding box center [669, 460] width 98 height 32
click at [724, 43] on icon "Close" at bounding box center [727, 45] width 7 height 7
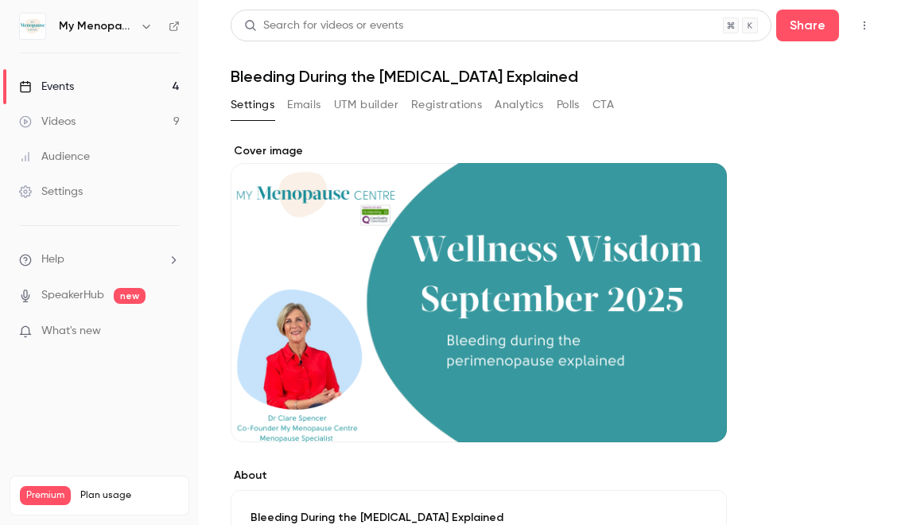
click at [724, 43] on header "Search for videos or events Share Bleeding During the [MEDICAL_DATA] Explained" at bounding box center [554, 48] width 646 height 76
click at [55, 87] on div "Events" at bounding box center [46, 87] width 55 height 16
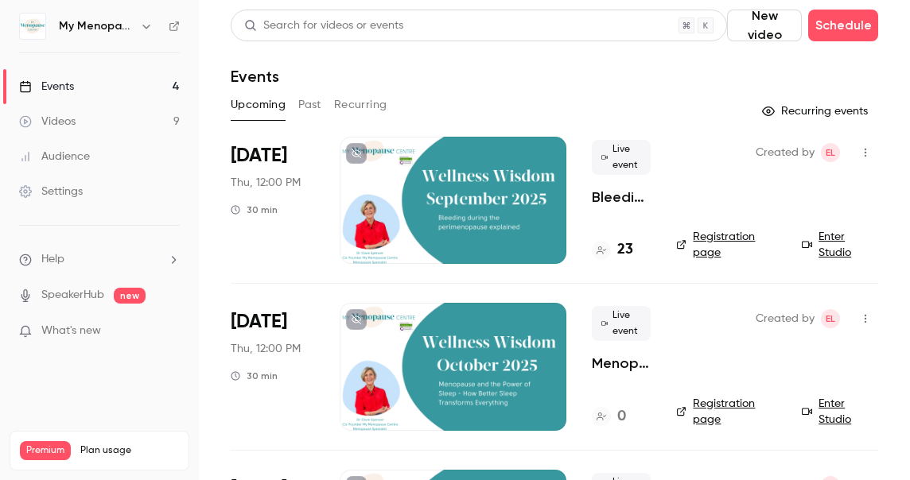
click at [146, 22] on icon "button" at bounding box center [146, 26] width 13 height 13
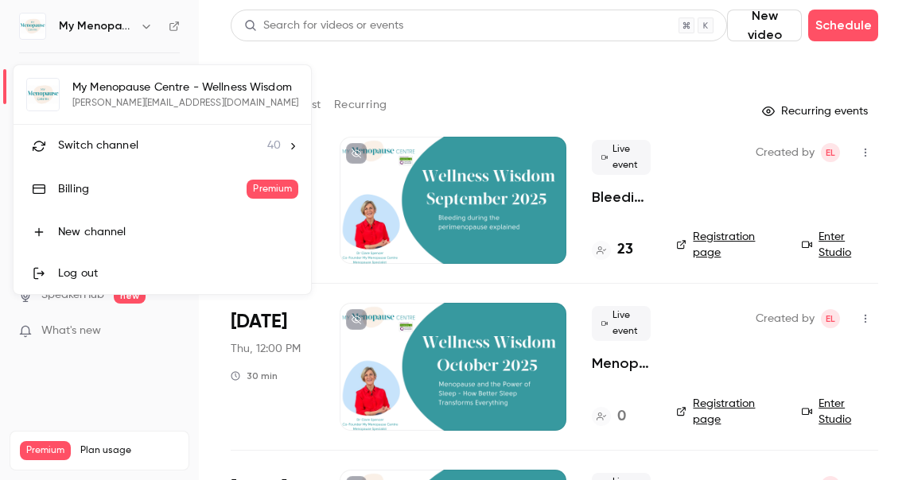
click at [103, 143] on span "Switch channel" at bounding box center [98, 146] width 80 height 17
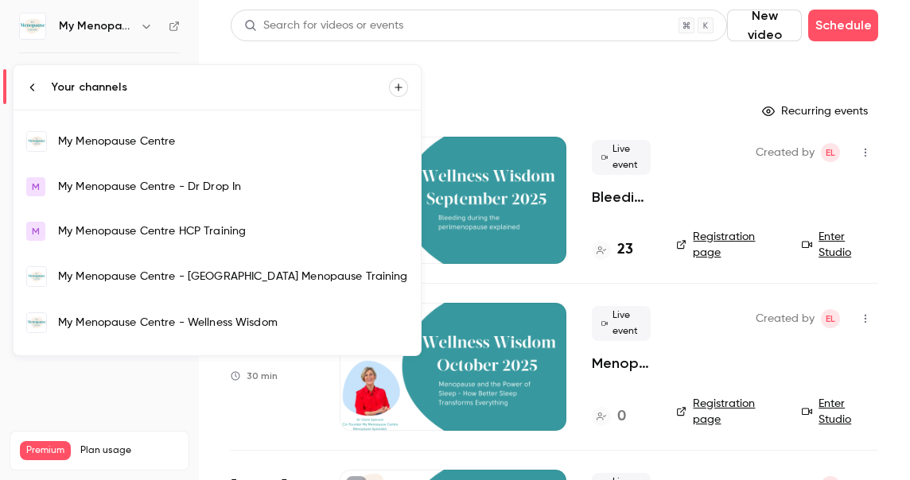
scroll to position [1091, 0]
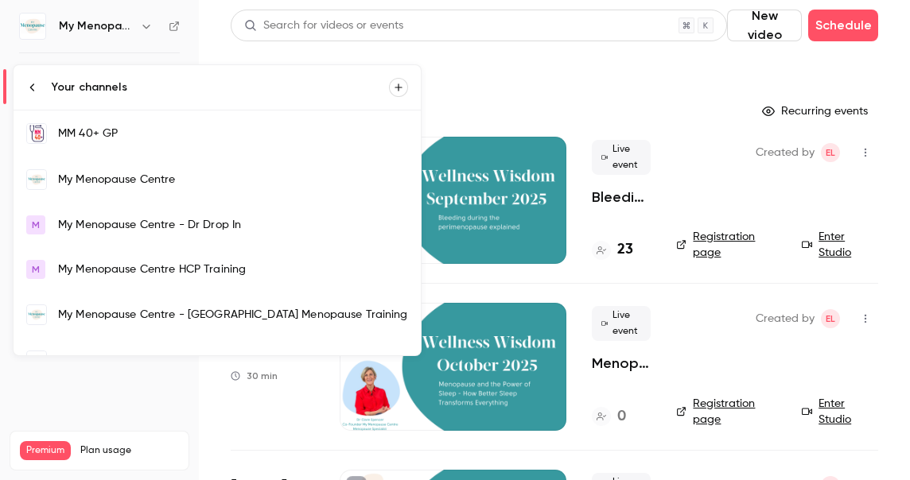
click at [107, 177] on div "My Menopause Centre" at bounding box center [233, 180] width 350 height 16
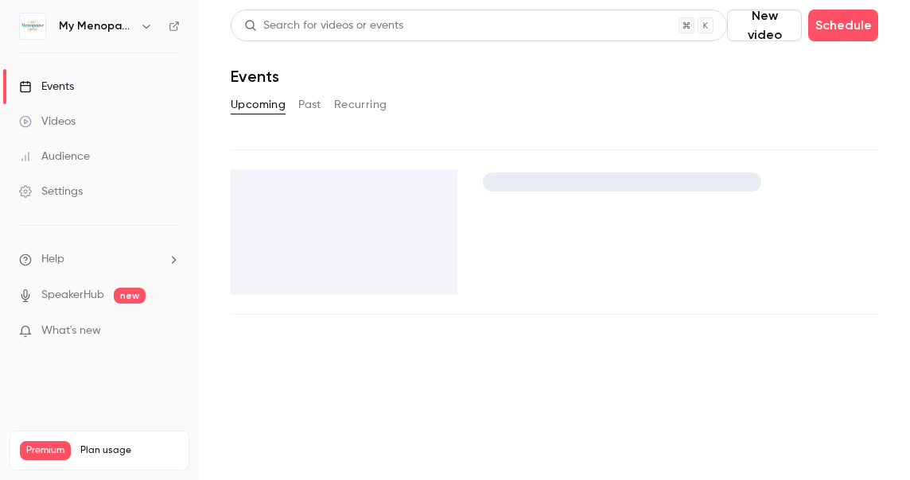
click at [96, 177] on link "Settings" at bounding box center [99, 191] width 199 height 35
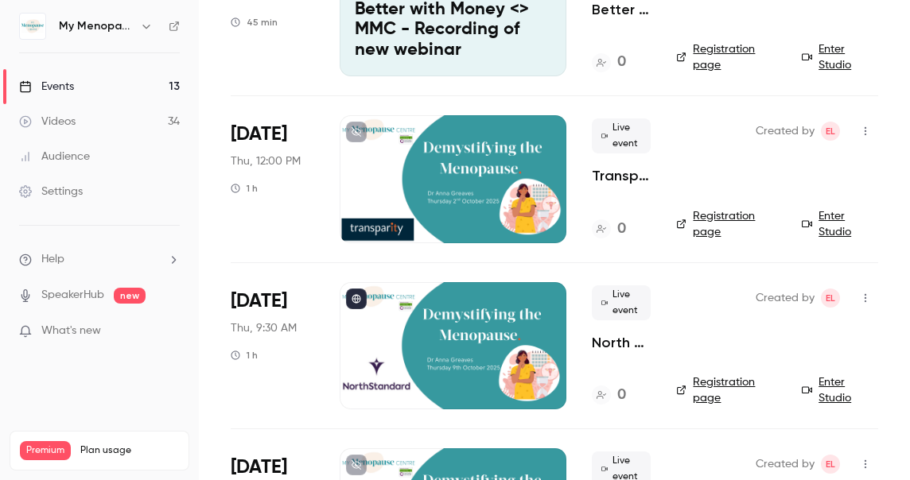
scroll to position [188, 0]
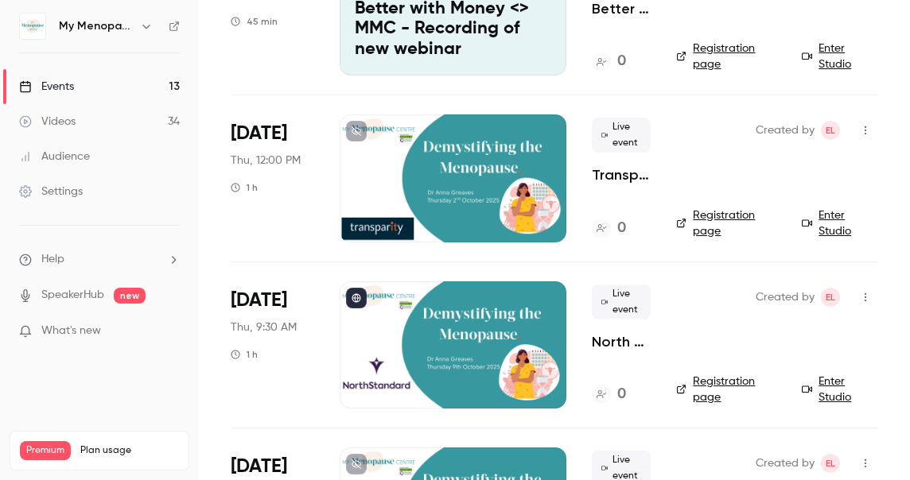
click at [459, 181] on div at bounding box center [453, 177] width 227 height 127
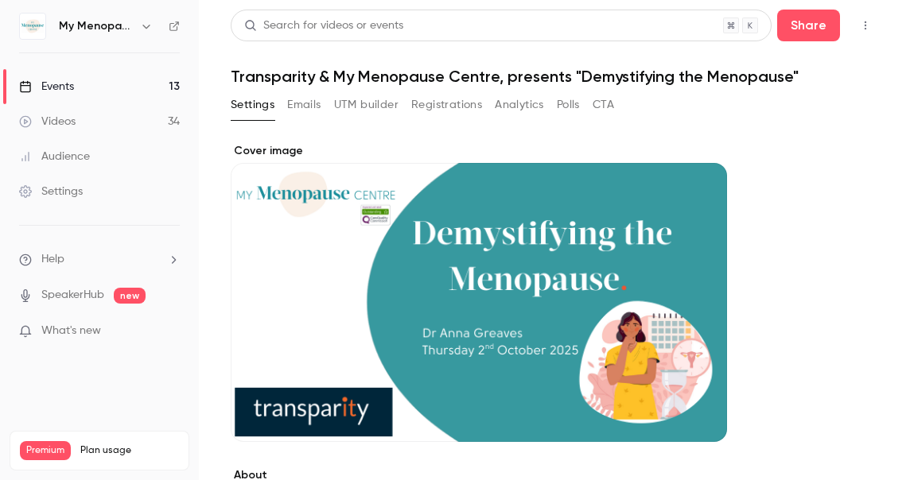
click at [443, 107] on button "Registrations" at bounding box center [446, 104] width 71 height 25
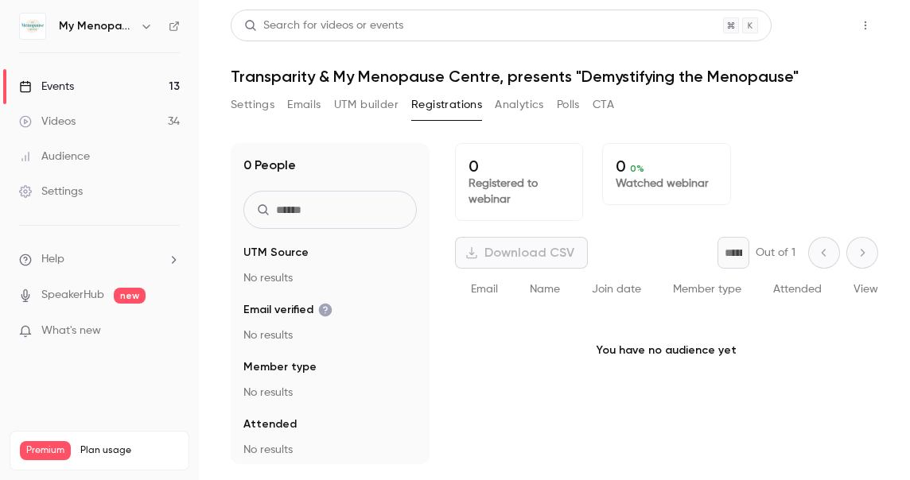
click at [801, 35] on button "Share" at bounding box center [808, 26] width 63 height 32
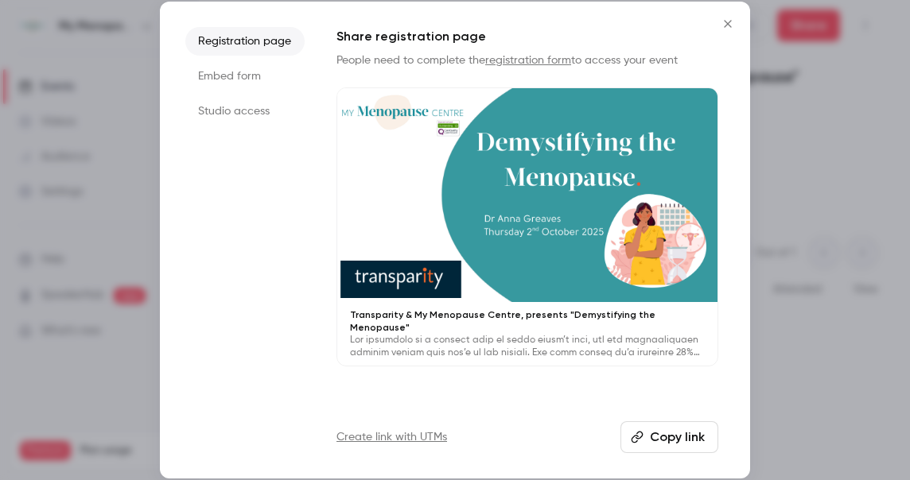
click at [231, 40] on li "Registration page" at bounding box center [244, 41] width 119 height 29
click at [540, 300] on div at bounding box center [527, 195] width 380 height 214
click at [727, 23] on icon "Close" at bounding box center [727, 23] width 7 height 7
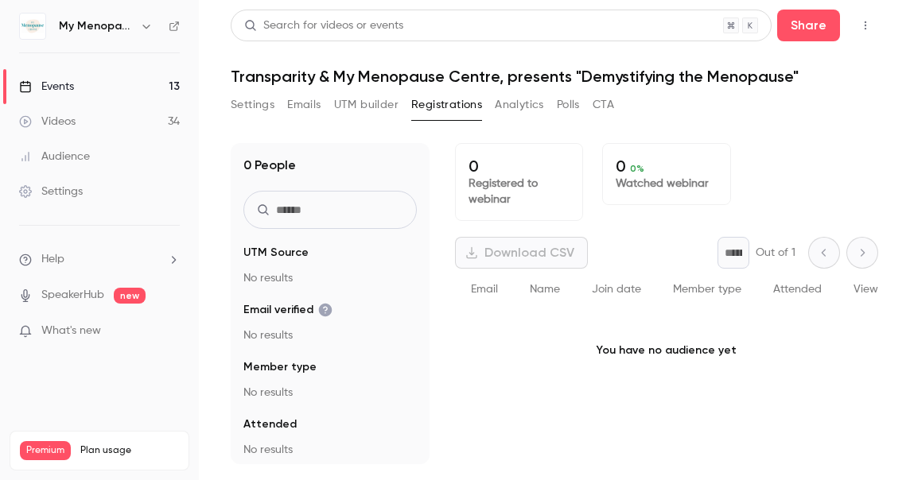
click at [146, 23] on icon "button" at bounding box center [146, 26] width 13 height 13
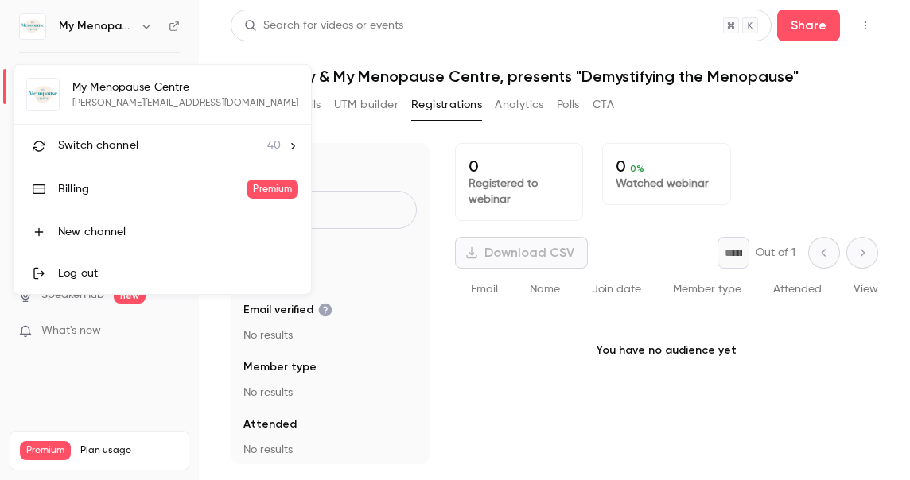
click at [91, 141] on span "Switch channel" at bounding box center [98, 146] width 80 height 17
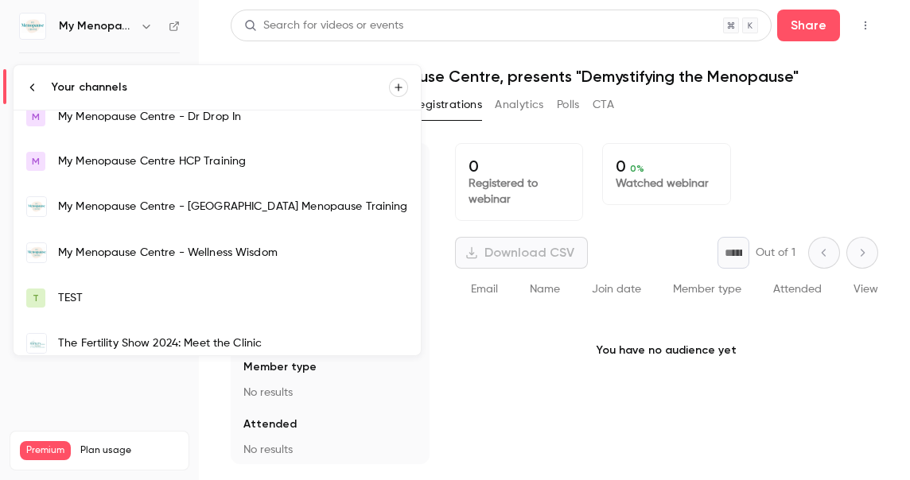
scroll to position [1200, 0]
click at [106, 250] on div "My Menopause Centre - Wellness Wisdom" at bounding box center [233, 252] width 350 height 16
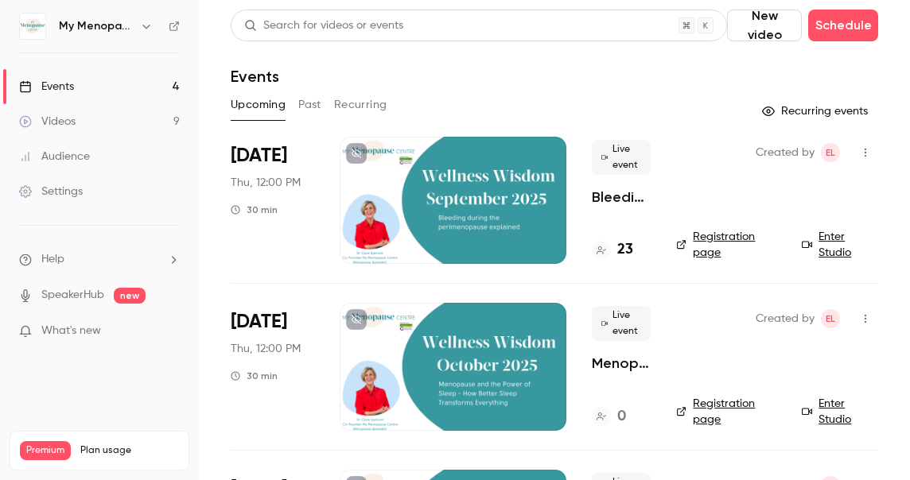
click at [307, 104] on button "Past" at bounding box center [309, 104] width 23 height 25
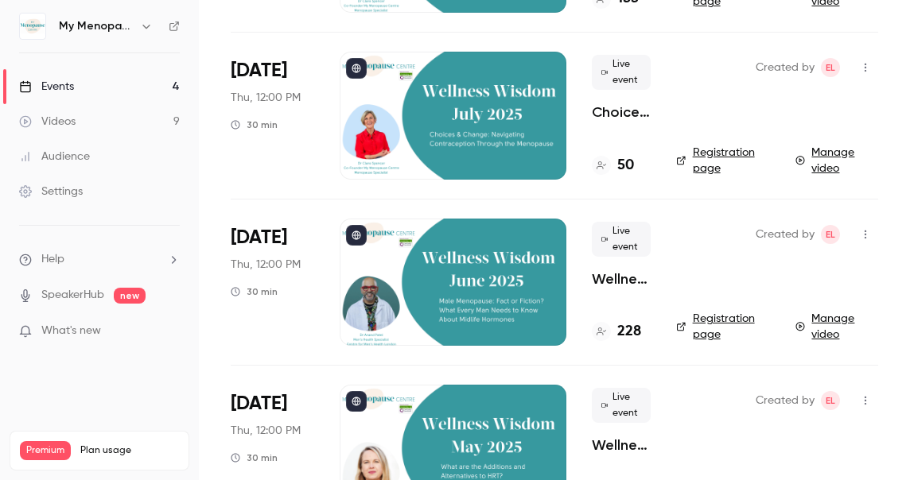
scroll to position [244, 0]
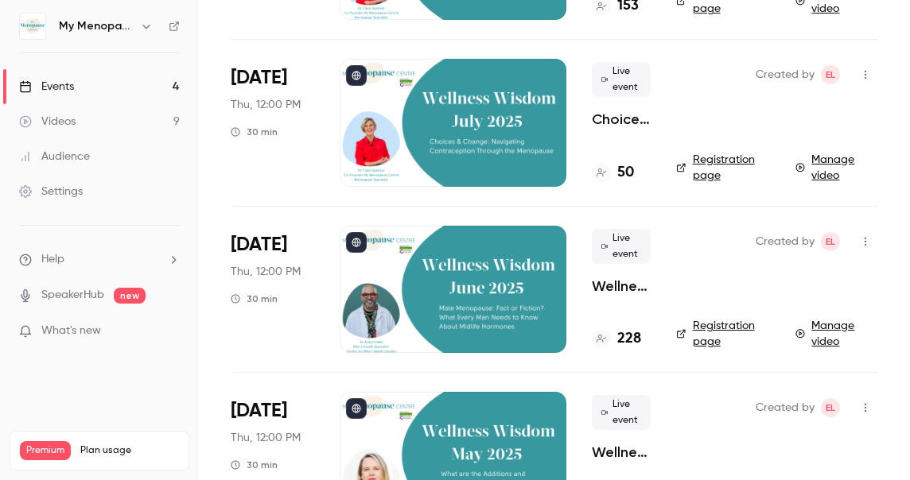
click at [371, 309] on div at bounding box center [453, 289] width 227 height 127
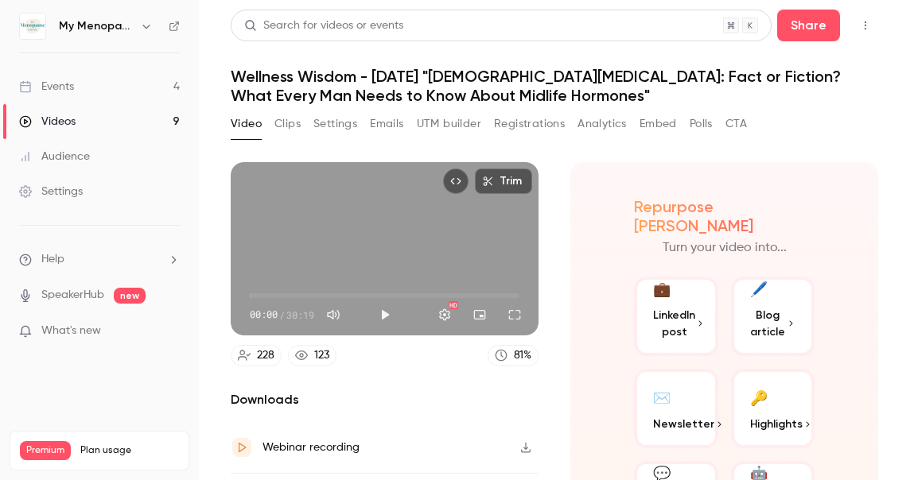
click at [293, 122] on button "Clips" at bounding box center [287, 123] width 26 height 25
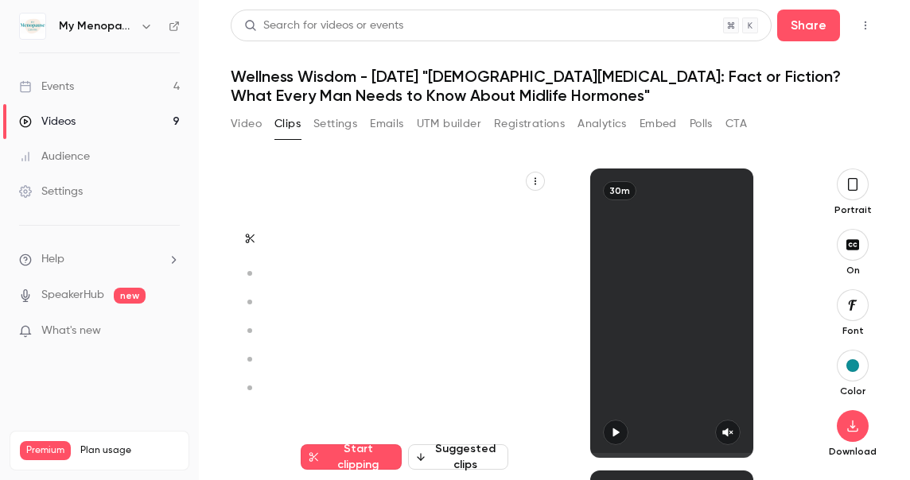
click at [235, 126] on button "Video" at bounding box center [246, 123] width 31 height 25
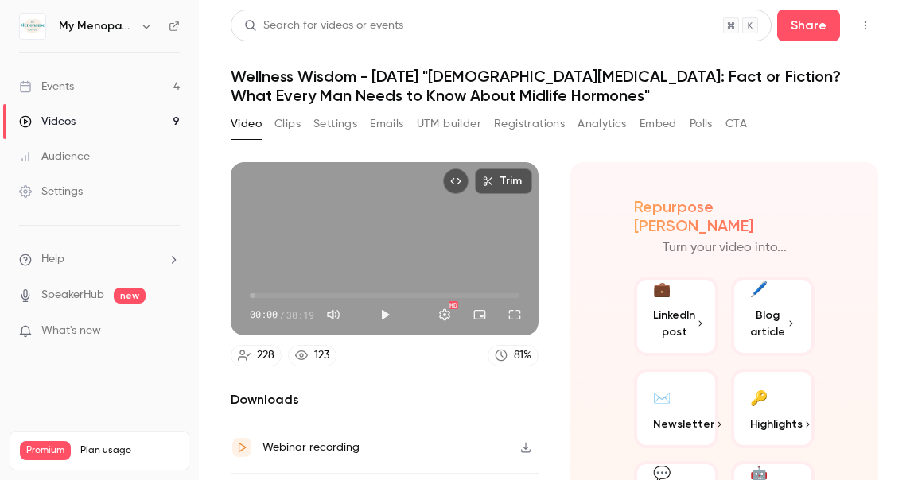
click at [530, 121] on button "Registrations" at bounding box center [529, 123] width 71 height 25
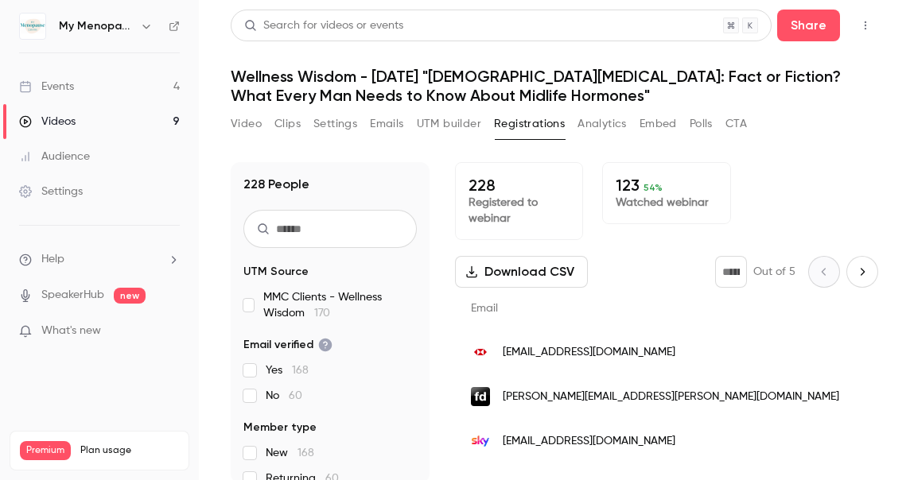
click at [247, 118] on button "Video" at bounding box center [246, 123] width 31 height 25
